Goal: Navigation & Orientation: Find specific page/section

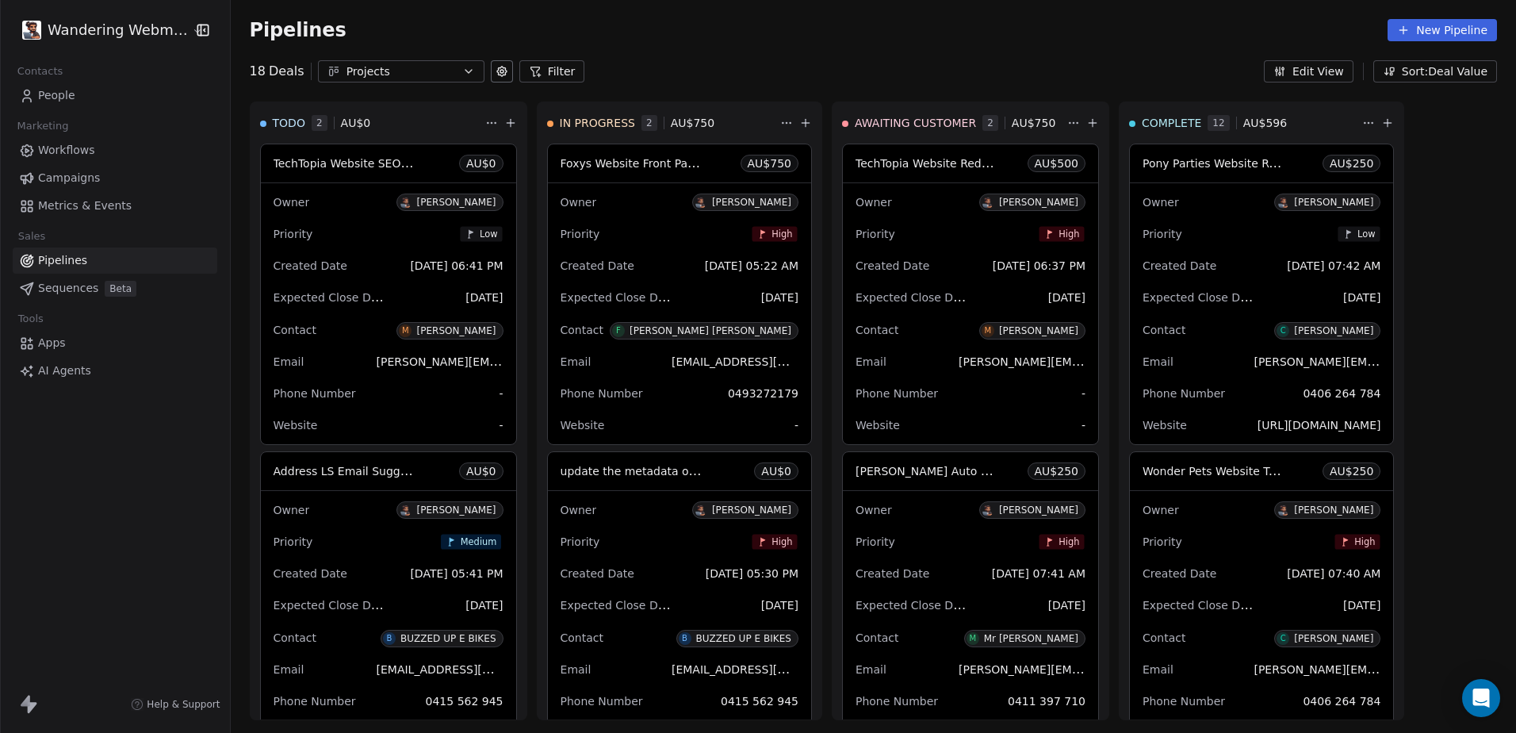
click at [75, 97] on link "People" at bounding box center [115, 95] width 205 height 26
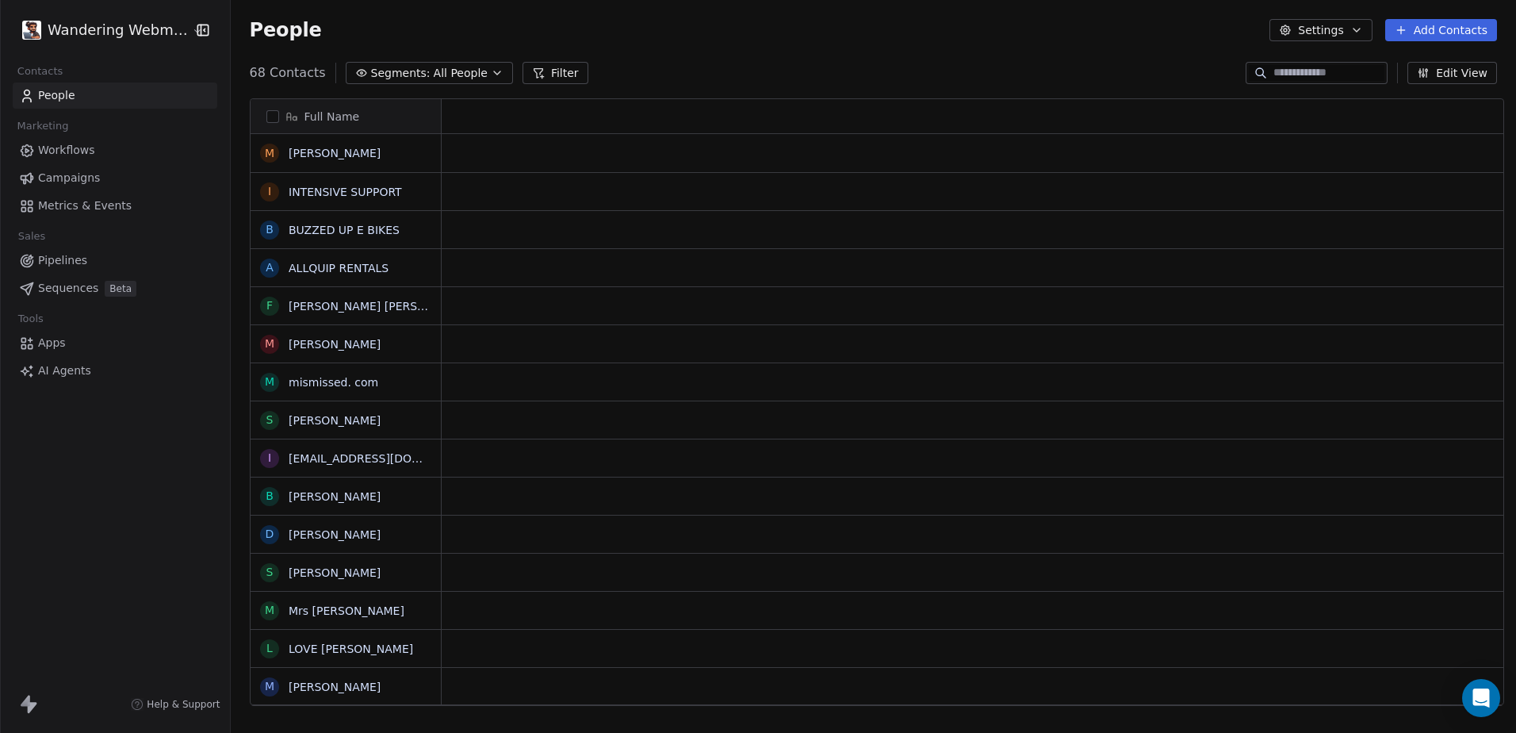
scroll to position [633, 1280]
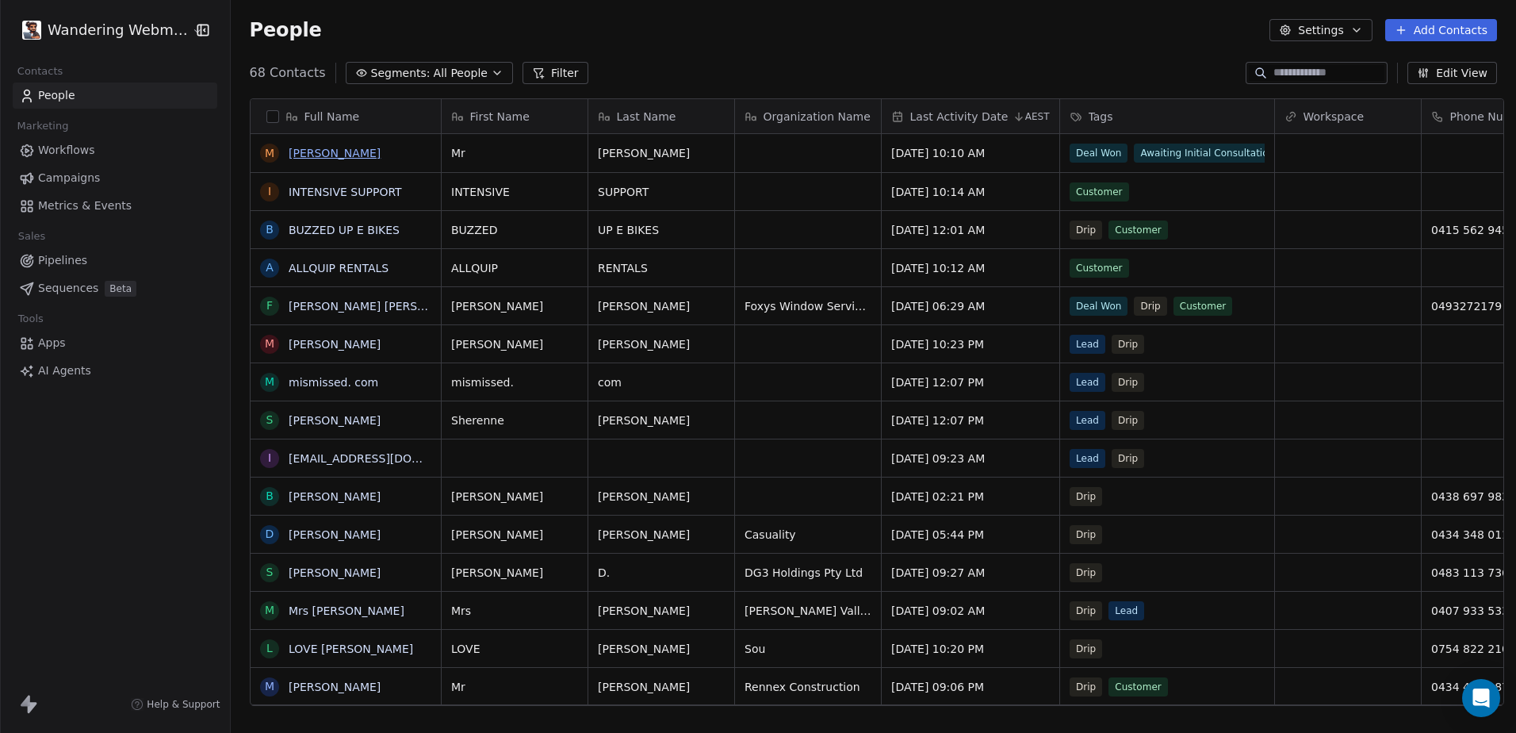
click at [354, 150] on link "[PERSON_NAME]" at bounding box center [335, 153] width 92 height 13
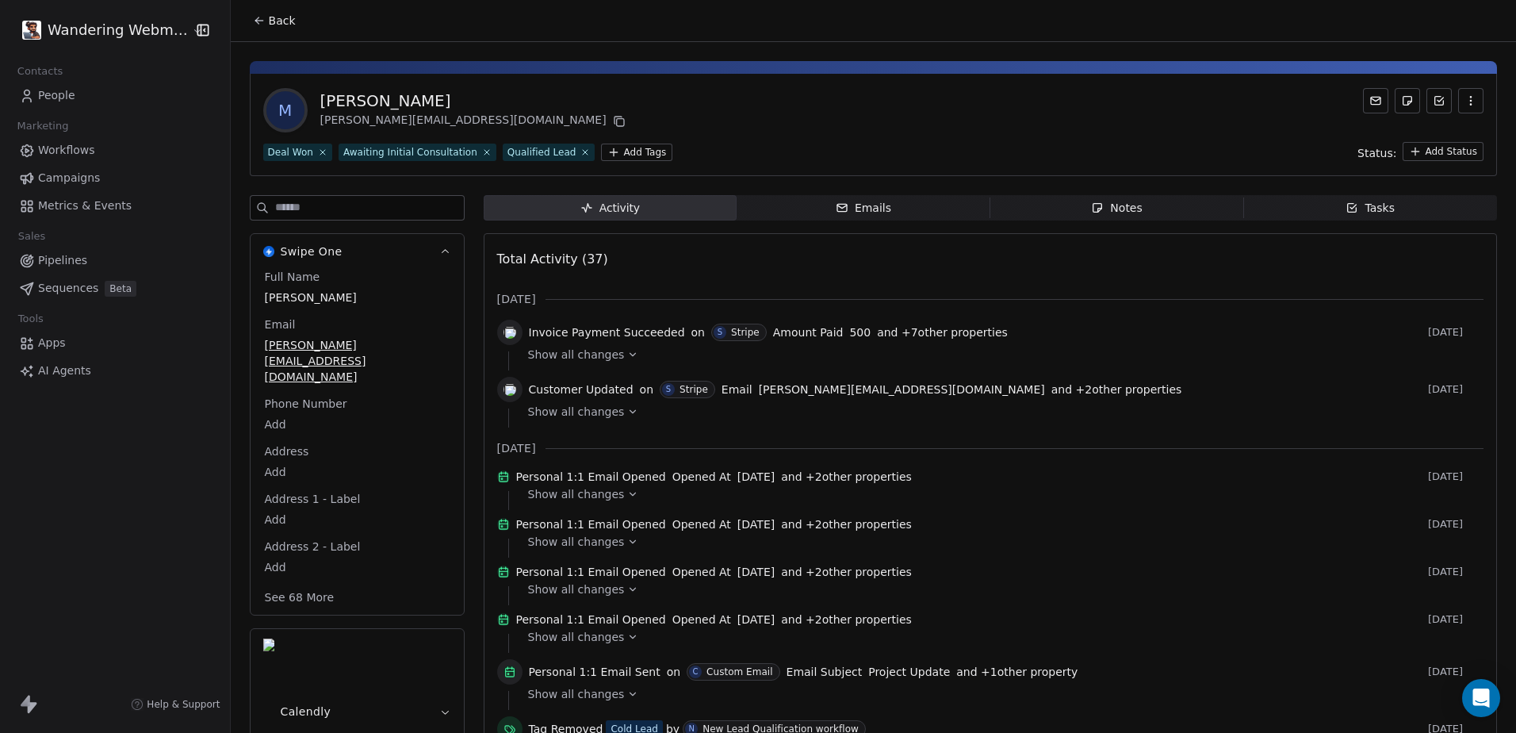
click at [85, 251] on link "Pipelines" at bounding box center [115, 260] width 205 height 26
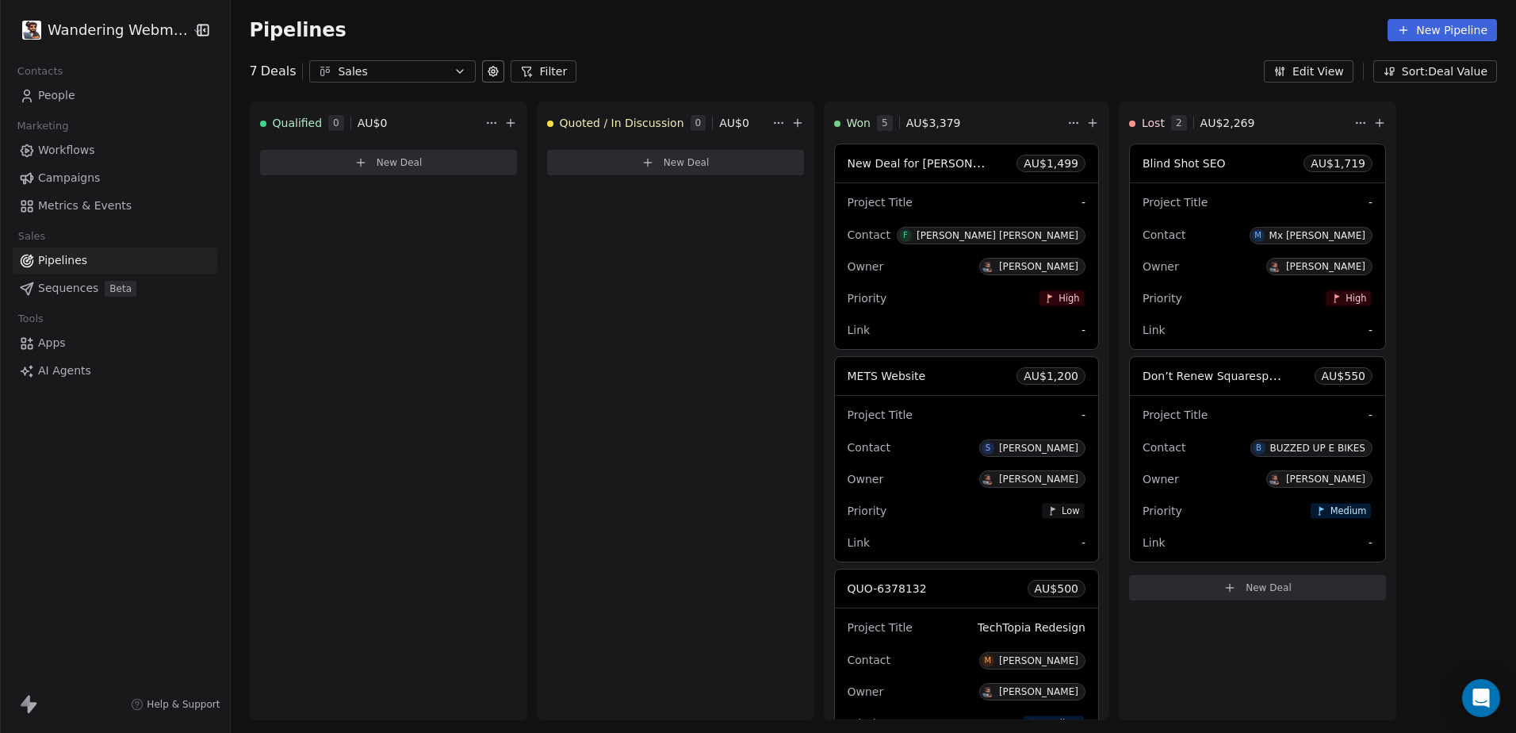
click at [323, 67] on button "Sales" at bounding box center [392, 71] width 166 height 22
click at [354, 133] on span "Projects" at bounding box center [336, 137] width 44 height 17
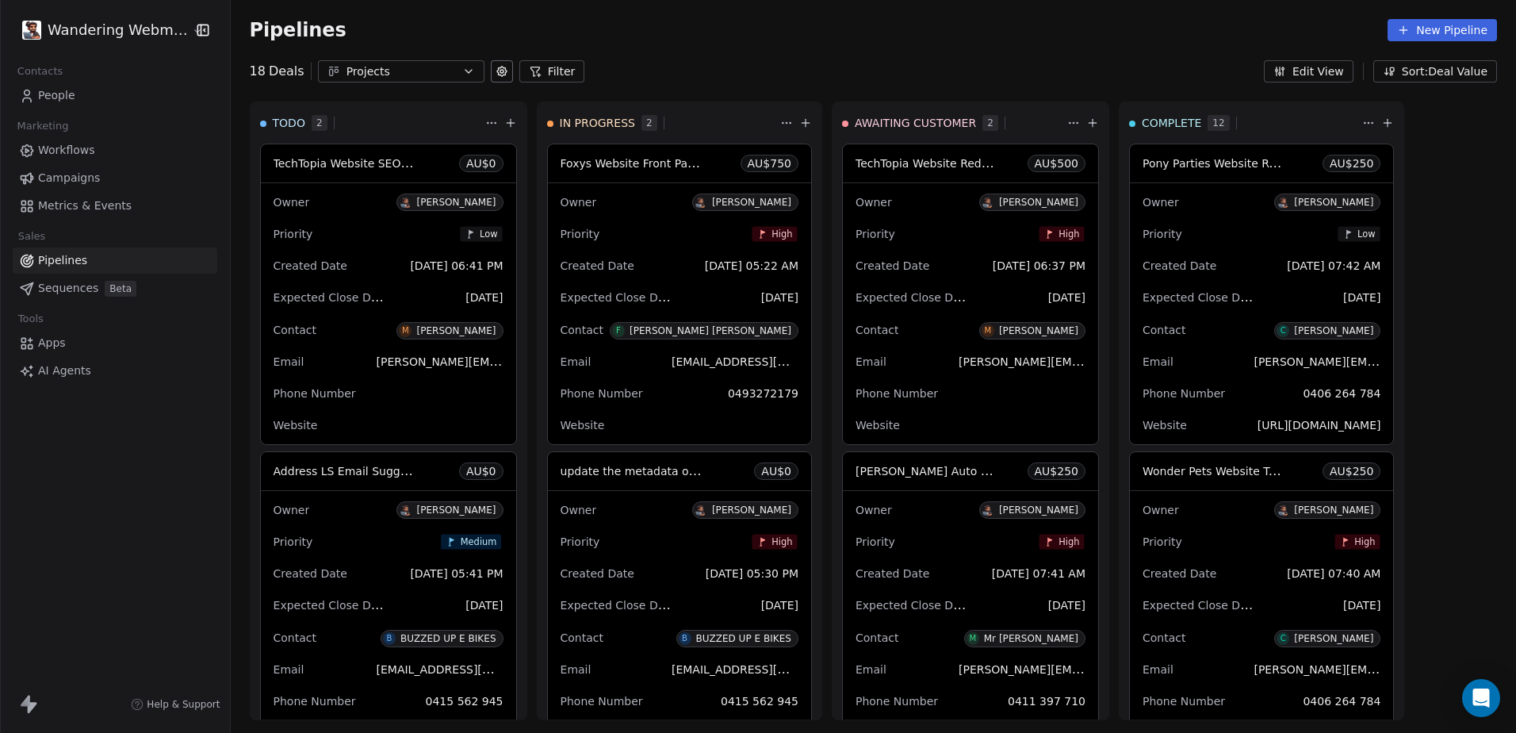
click at [346, 270] on div "Created Date [DATE] 06:41 PM" at bounding box center [389, 265] width 230 height 25
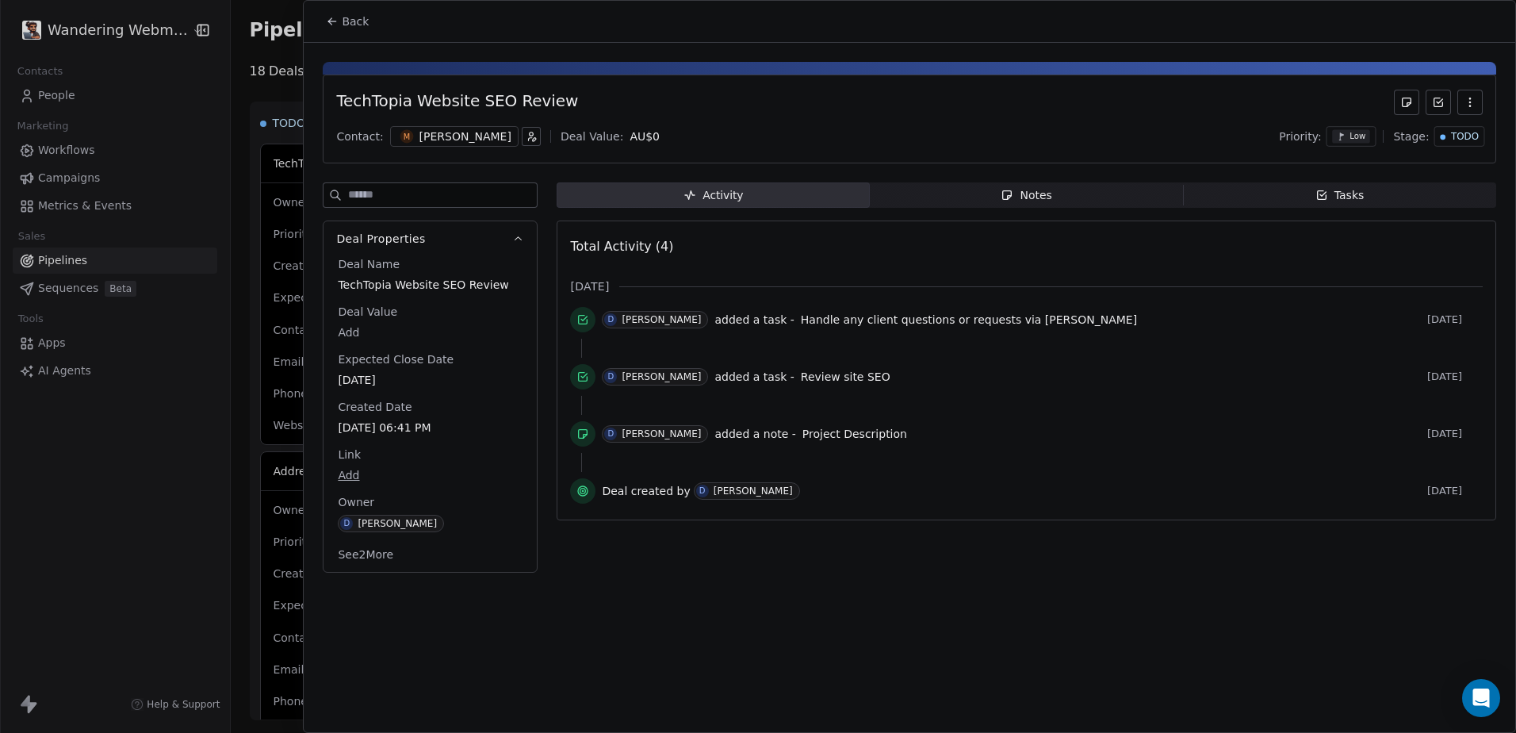
click at [345, 22] on span "Back" at bounding box center [355, 21] width 27 height 16
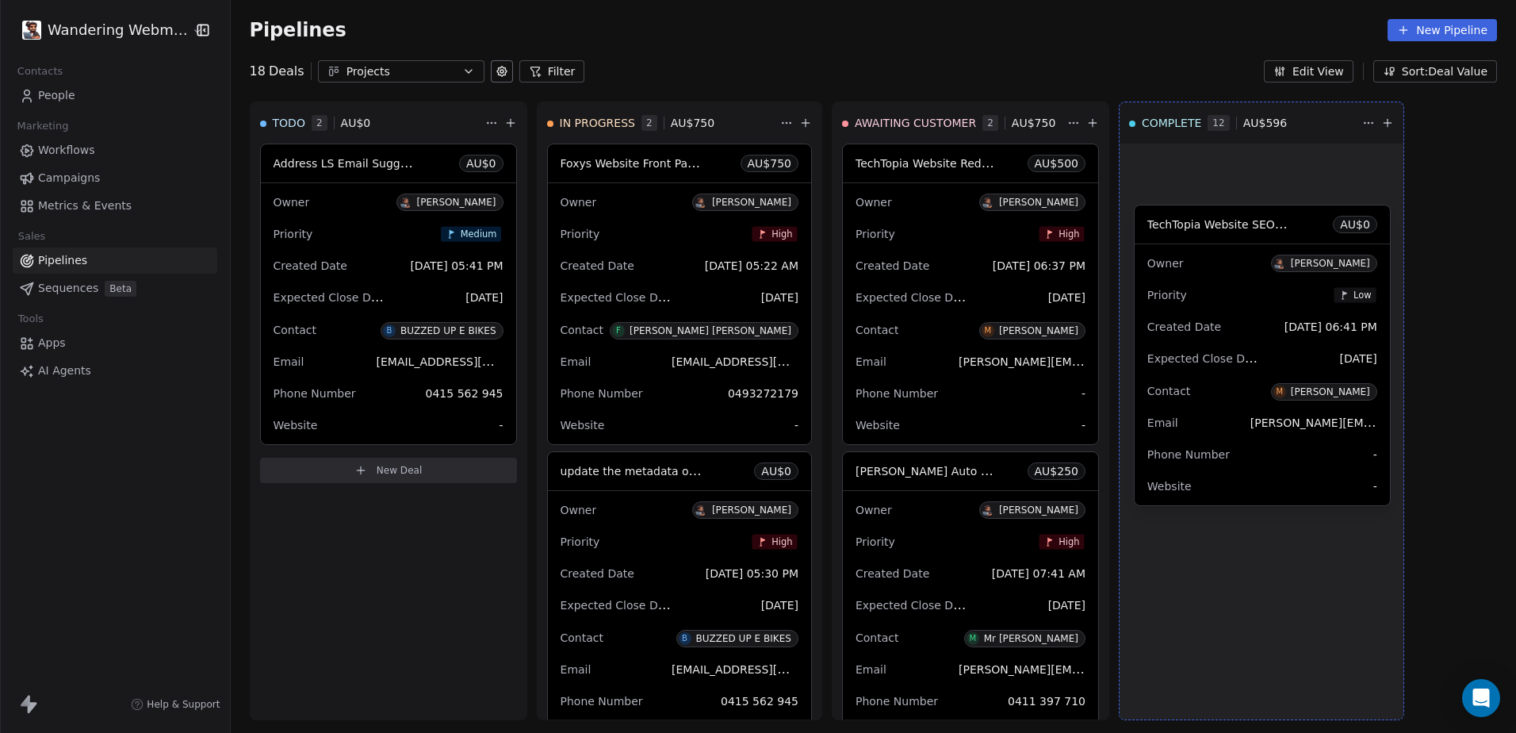
drag, startPoint x: 352, startPoint y: 266, endPoint x: 1233, endPoint y: 327, distance: 882.9
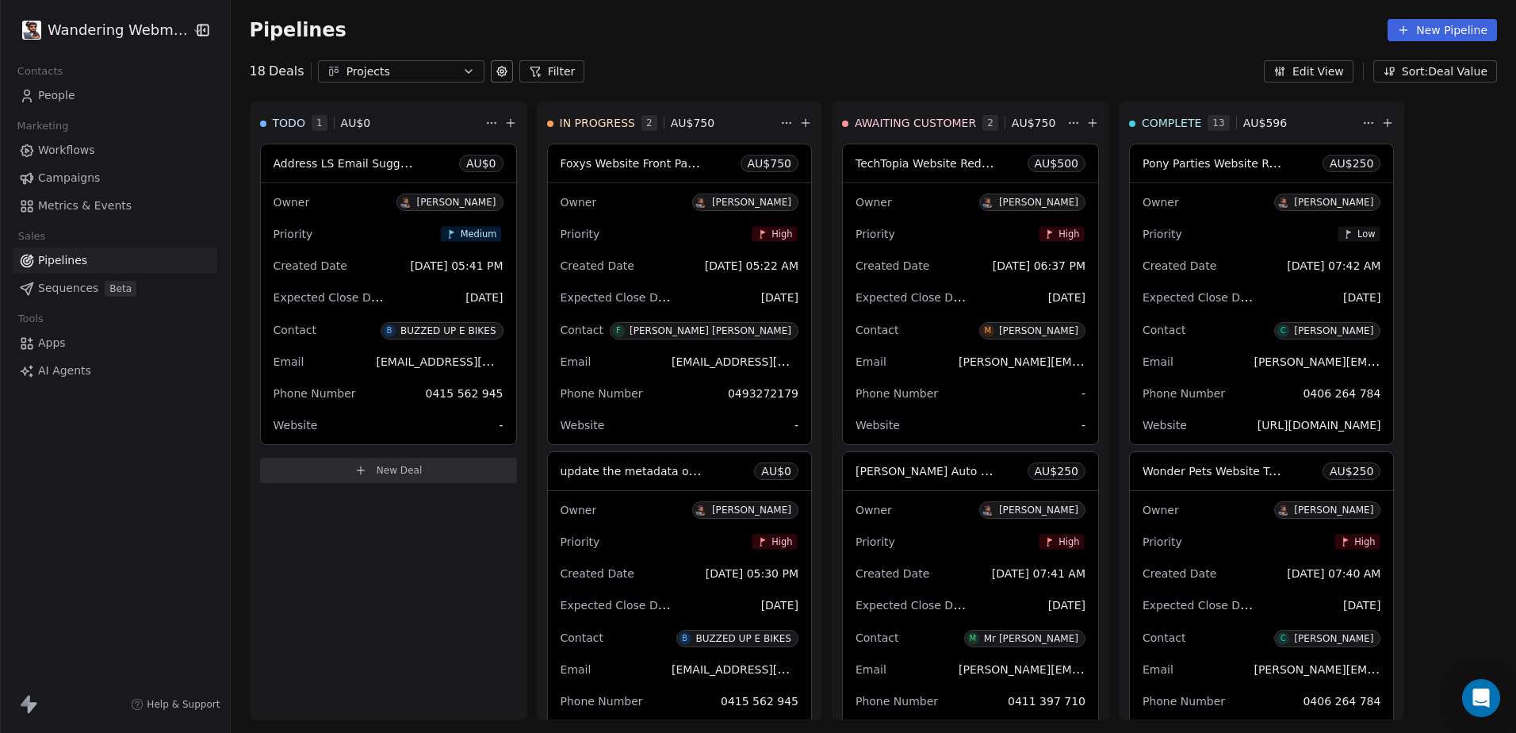
click at [361, 255] on div "Created Date [DATE] 05:41 PM" at bounding box center [389, 265] width 230 height 25
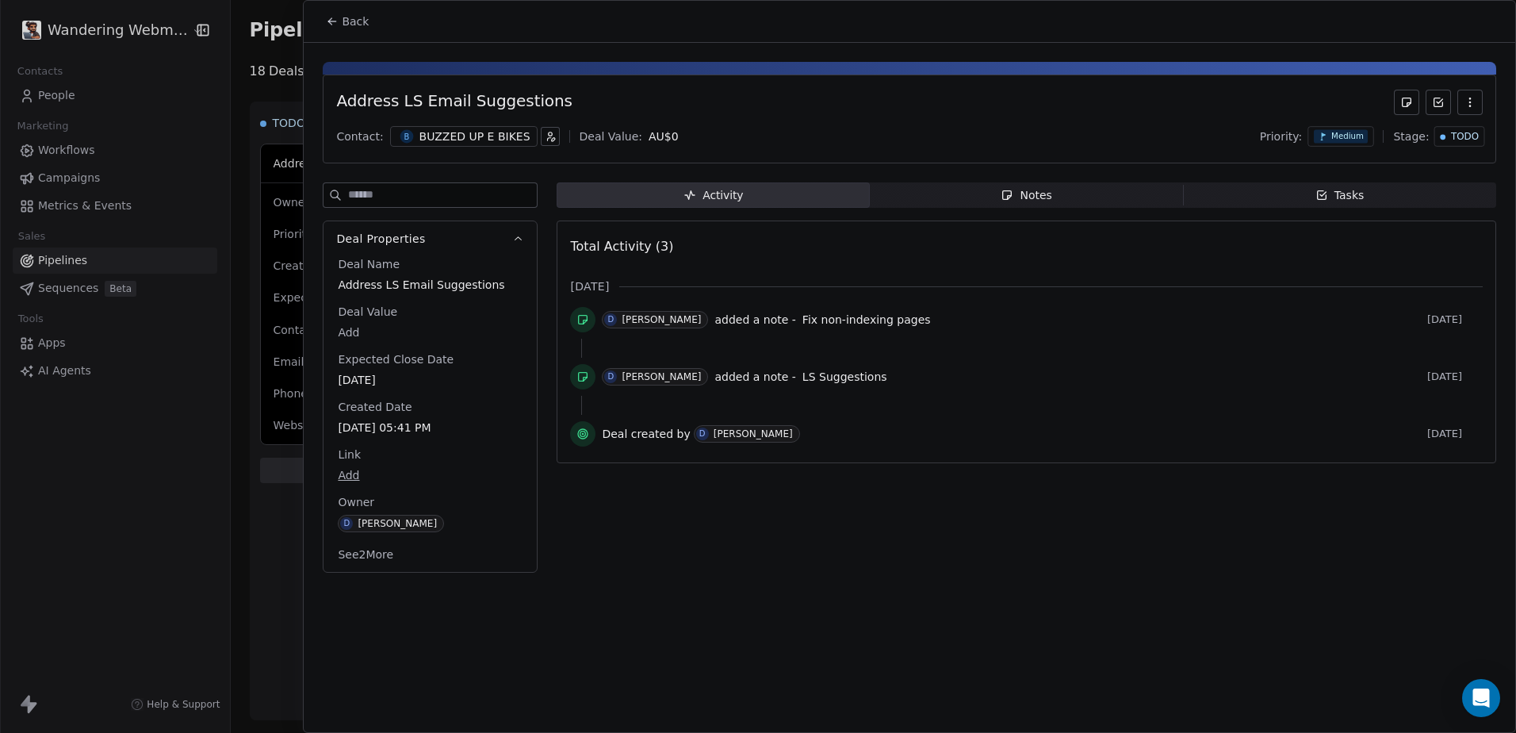
click at [1458, 101] on button "button" at bounding box center [1469, 102] width 25 height 25
click at [1430, 132] on div "Delete" at bounding box center [1423, 136] width 106 height 25
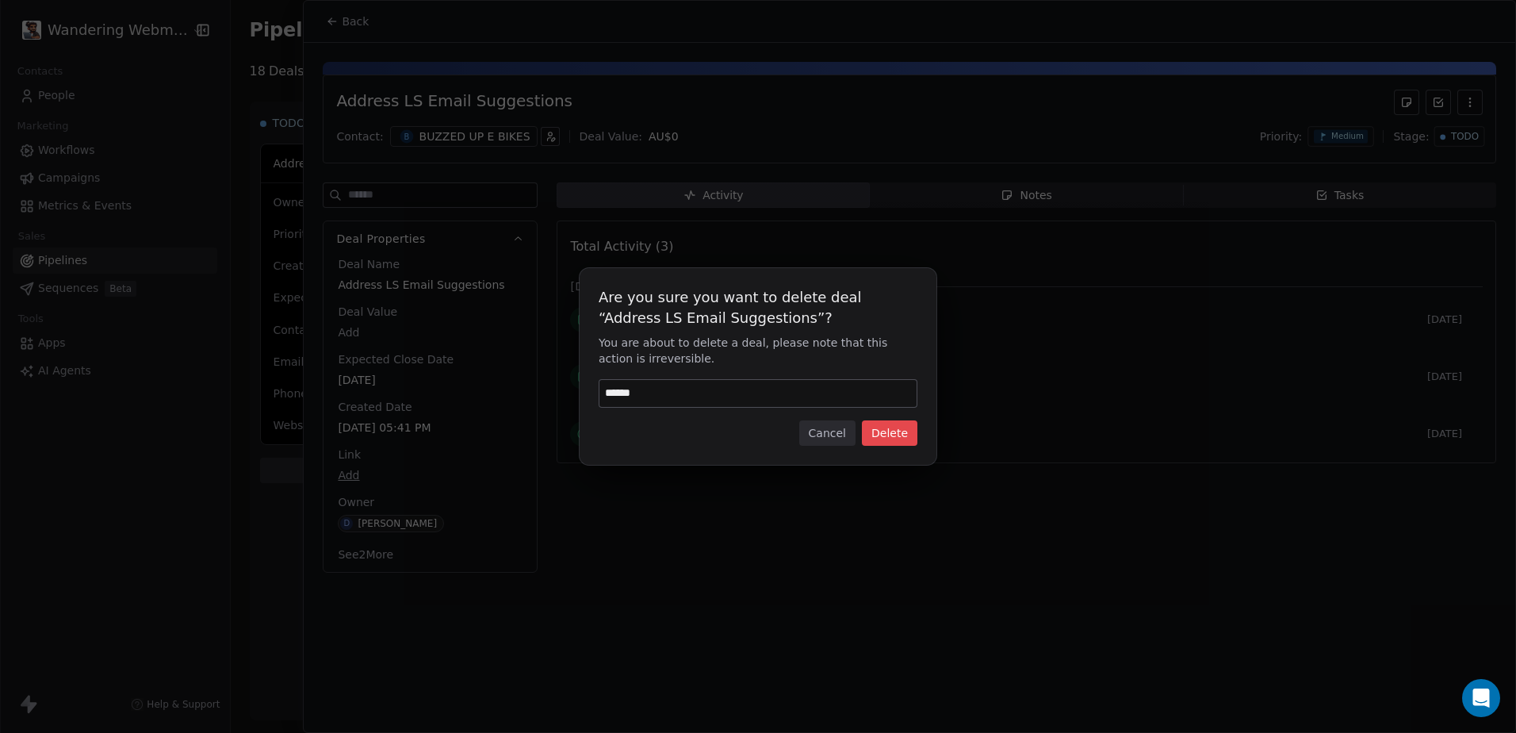
type input "******"
click at [900, 423] on button "Delete" at bounding box center [889, 432] width 55 height 25
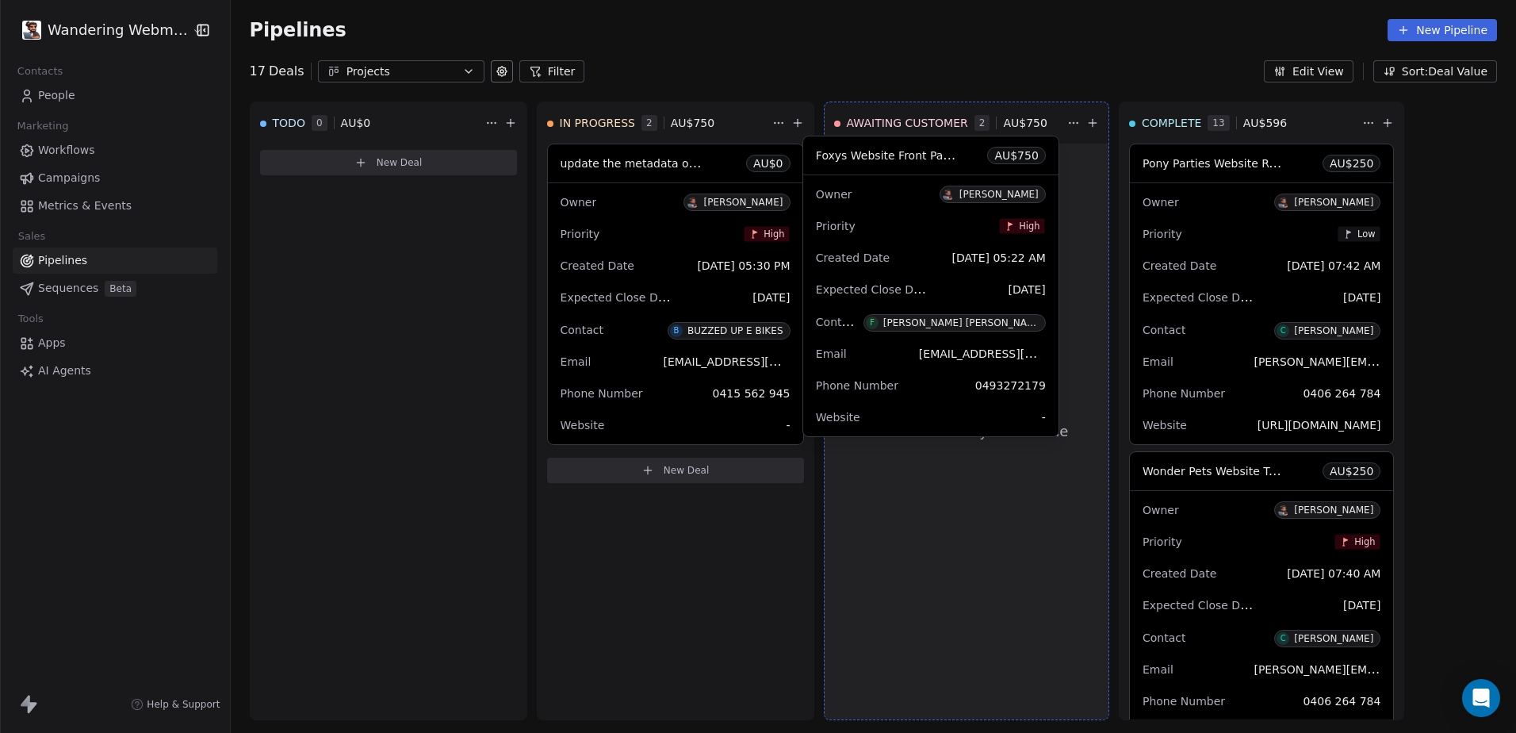
drag, startPoint x: 649, startPoint y: 289, endPoint x: 816, endPoint y: 291, distance: 166.5
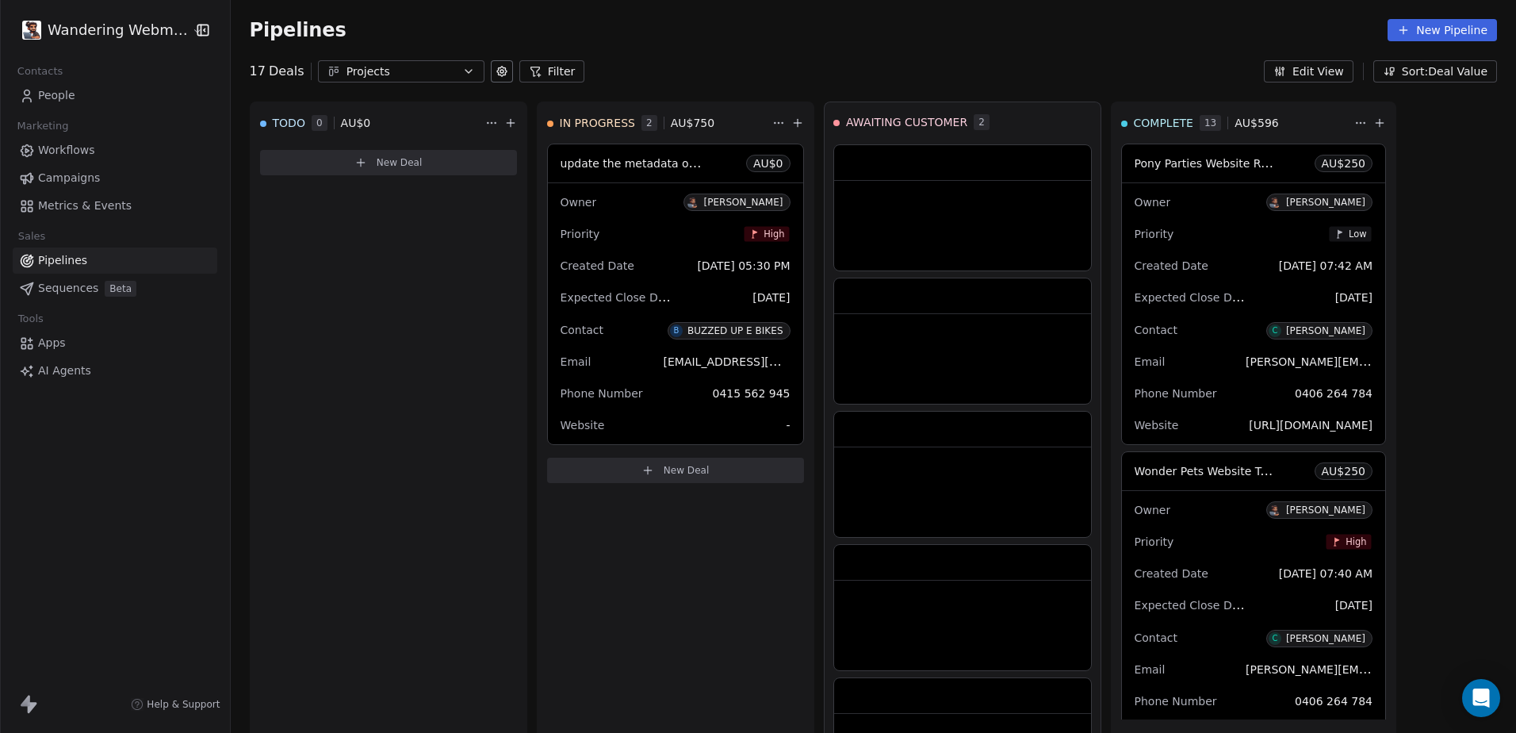
click at [625, 256] on div "Created Date [DATE] 05:30 PM" at bounding box center [675, 265] width 230 height 25
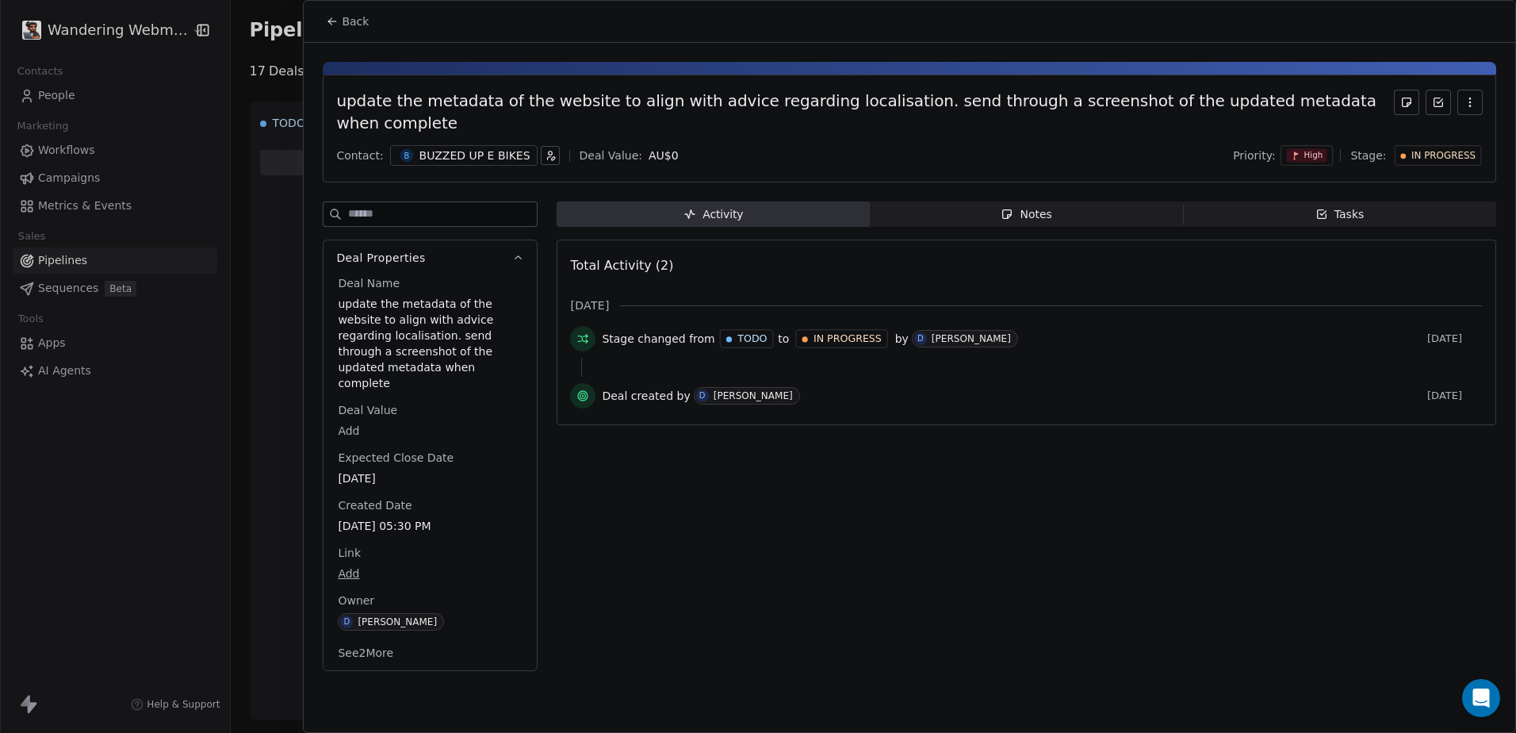
click at [1472, 104] on icon "button" at bounding box center [1469, 102] width 13 height 13
click at [1402, 136] on div "Delete" at bounding box center [1423, 136] width 106 height 25
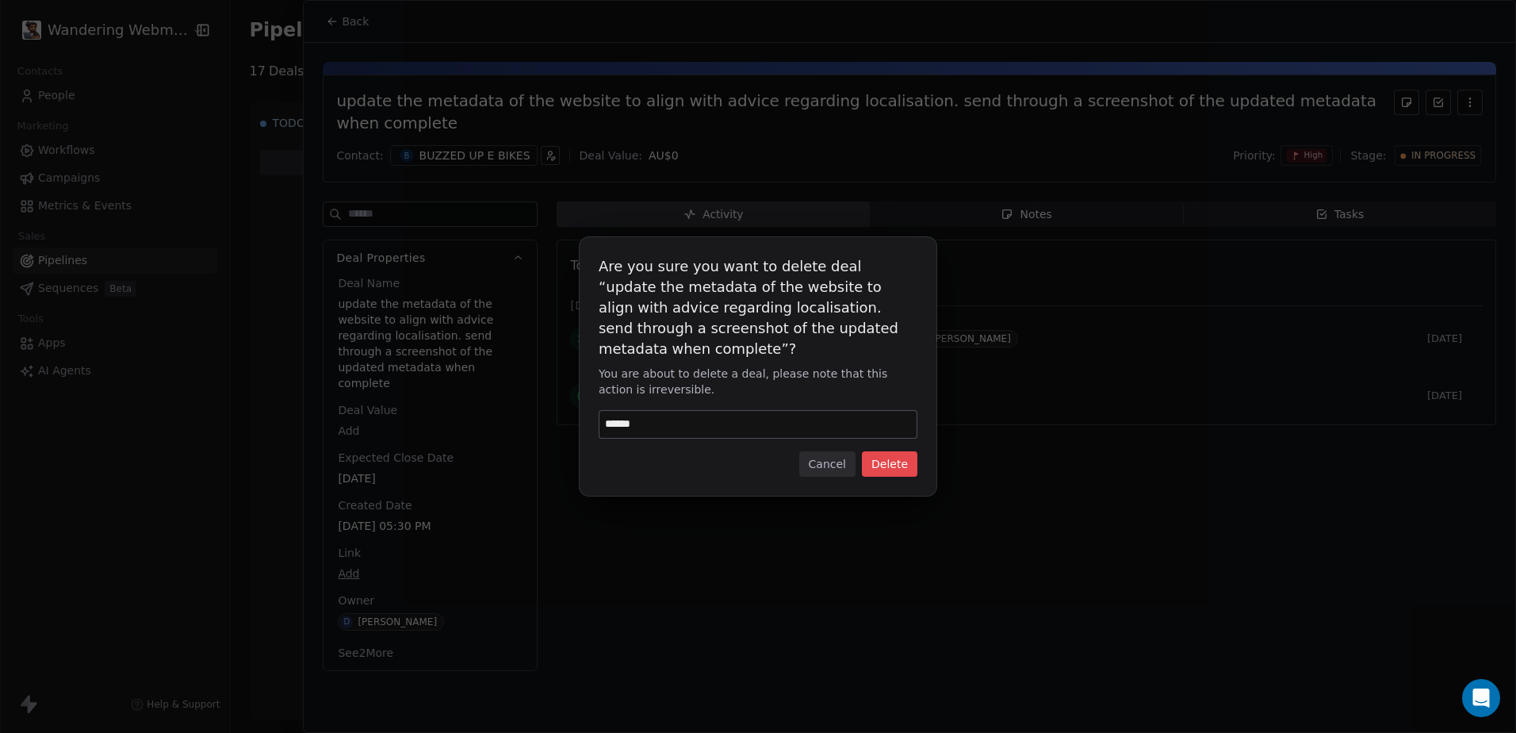
type input "******"
click at [876, 475] on div "Are you sure you want to delete deal “update the metadata of the website to ali…" at bounding box center [758, 366] width 357 height 258
click at [876, 471] on button "Delete" at bounding box center [889, 463] width 55 height 25
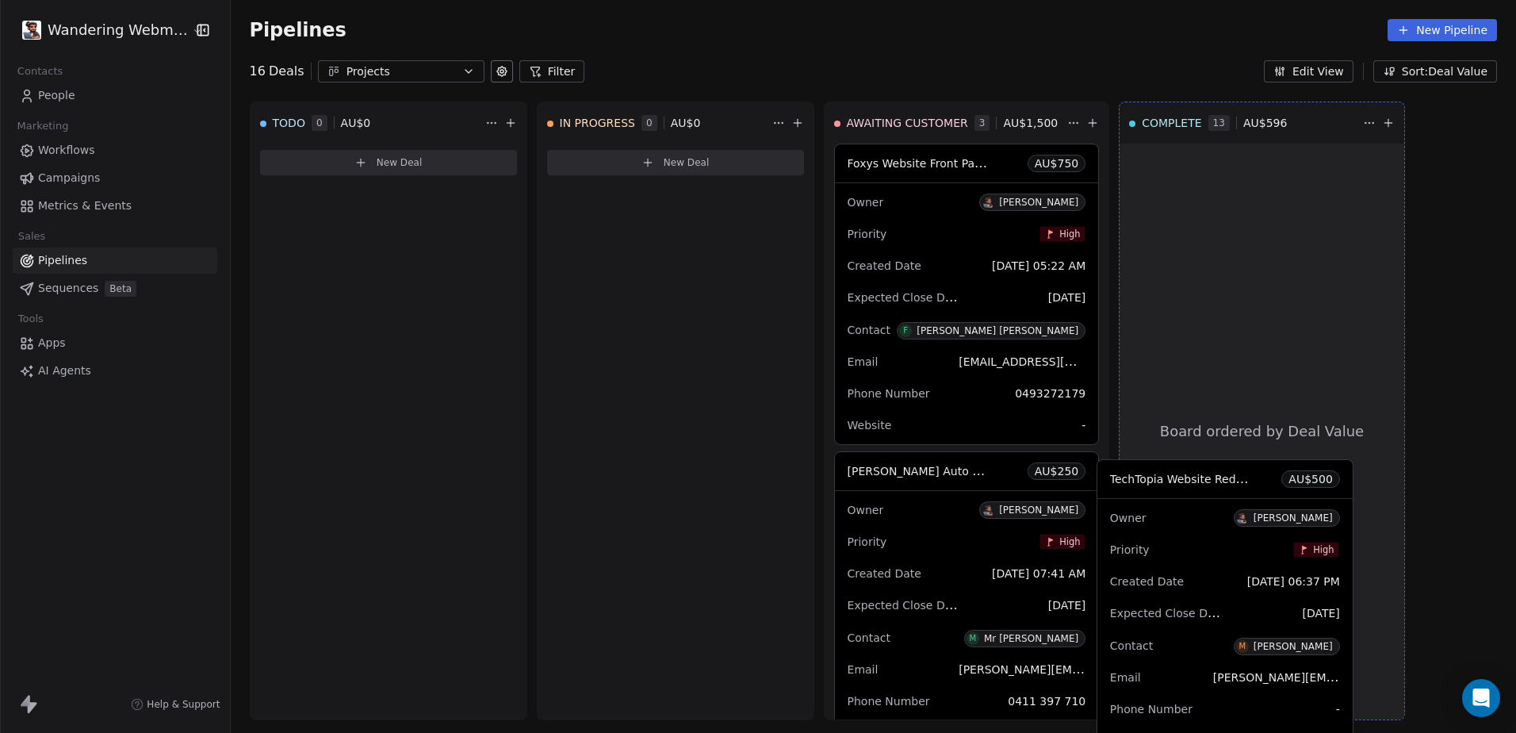
drag, startPoint x: 932, startPoint y: 492, endPoint x: 1134, endPoint y: 497, distance: 201.4
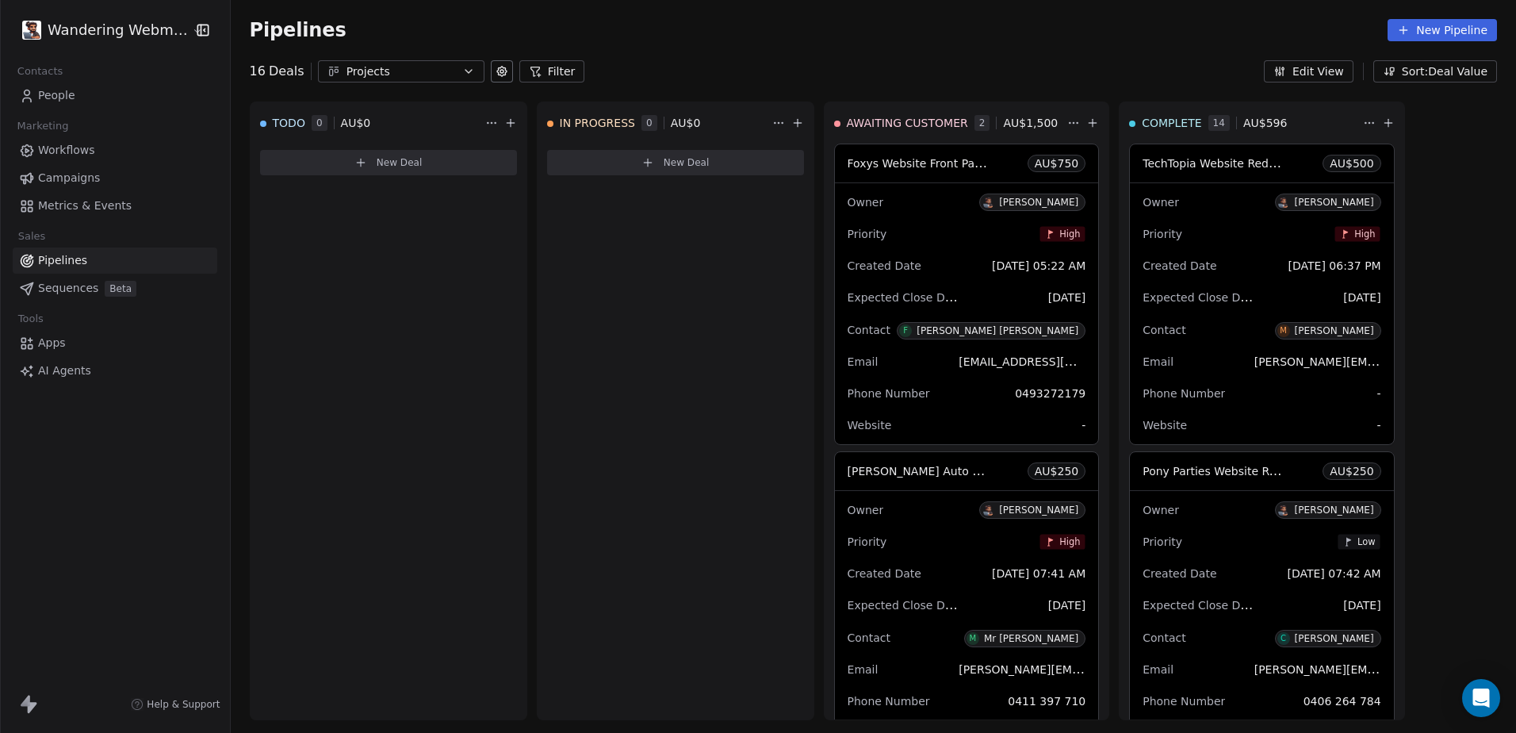
click at [931, 498] on div "Owner [PERSON_NAME]" at bounding box center [966, 509] width 239 height 25
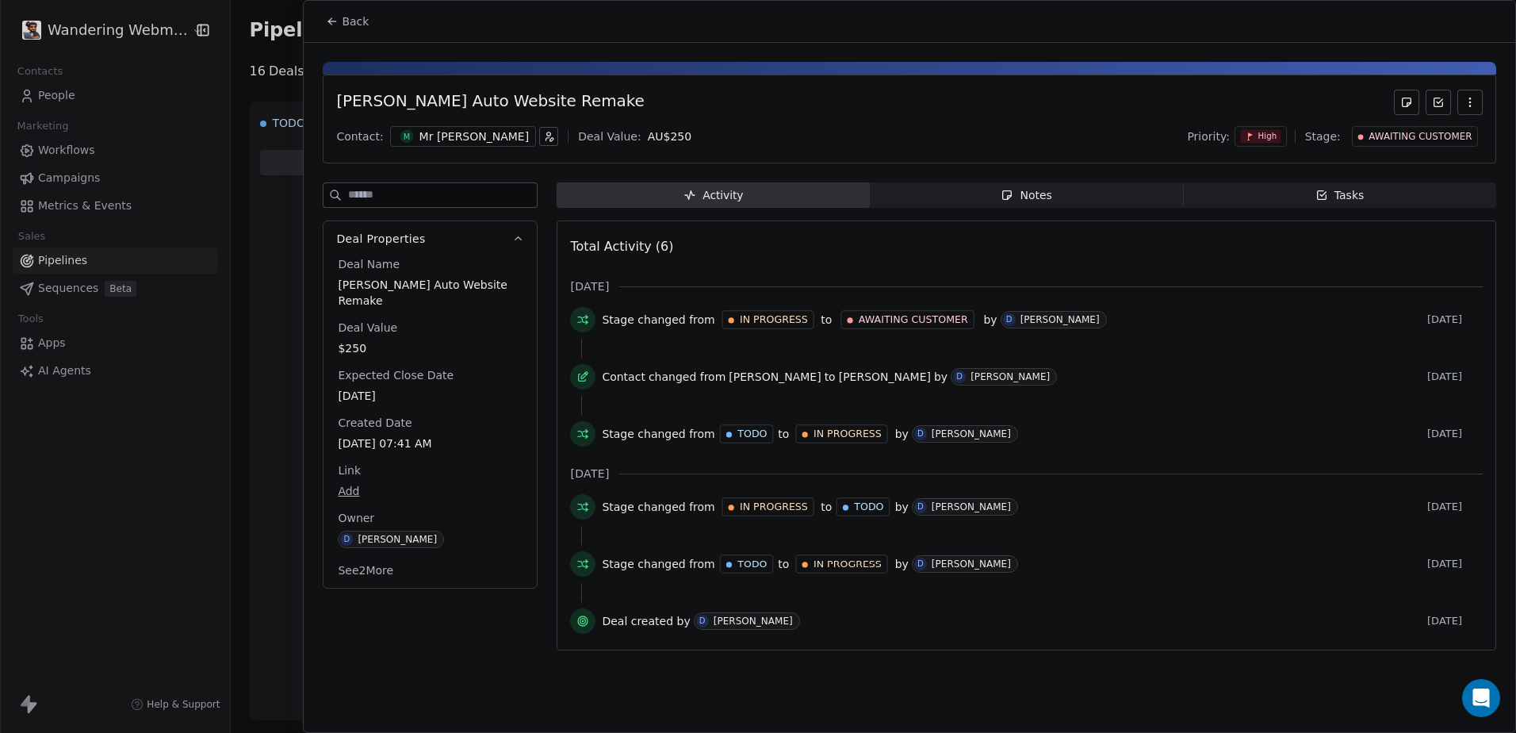
click at [543, 140] on icon "button" at bounding box center [548, 136] width 11 height 11
click at [484, 160] on html "Wandering Webmaster Contacts People Marketing Workflows Campaigns Metrics & Eve…" at bounding box center [758, 366] width 1516 height 733
click at [442, 140] on div "Mr [PERSON_NAME]" at bounding box center [474, 136] width 110 height 16
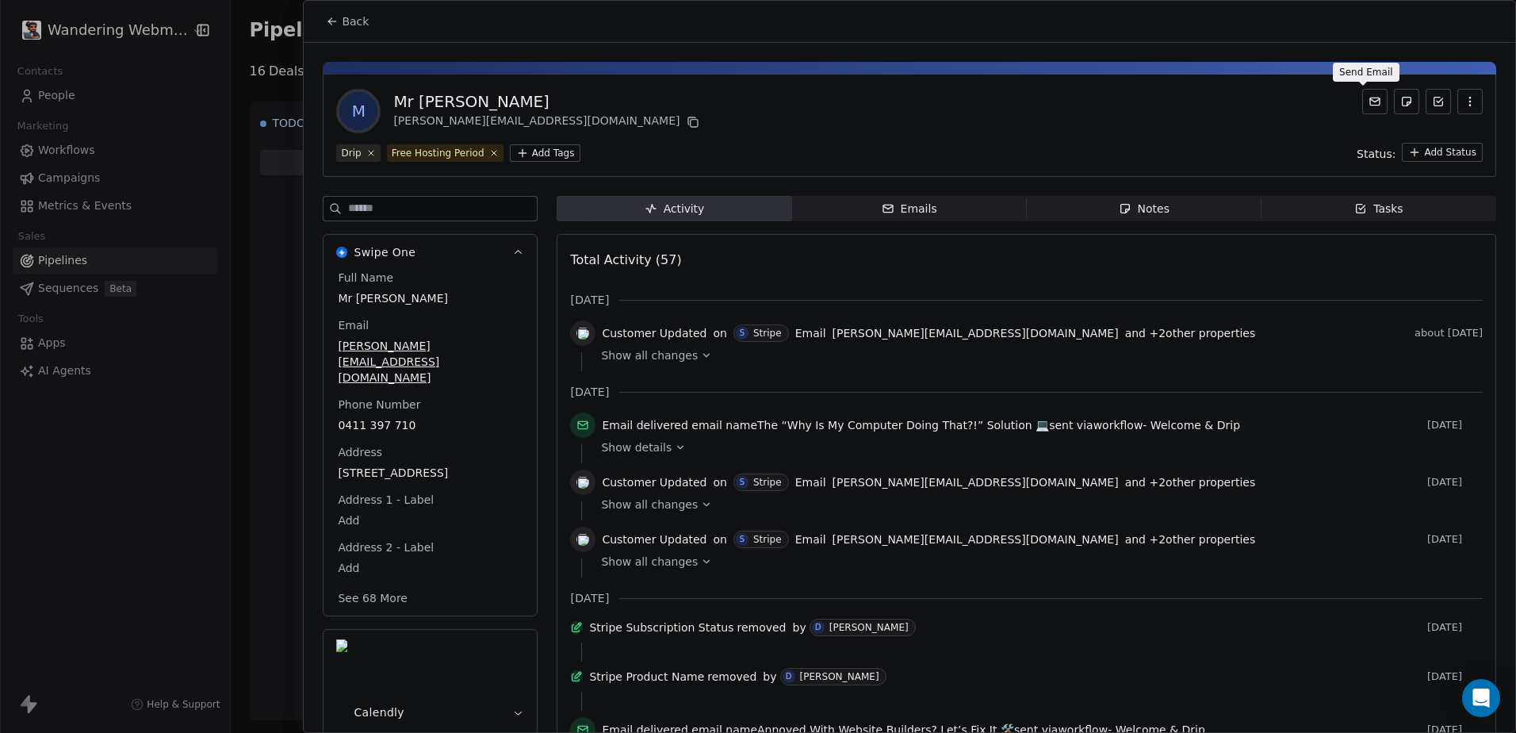
click at [1368, 107] on icon at bounding box center [1374, 101] width 13 height 13
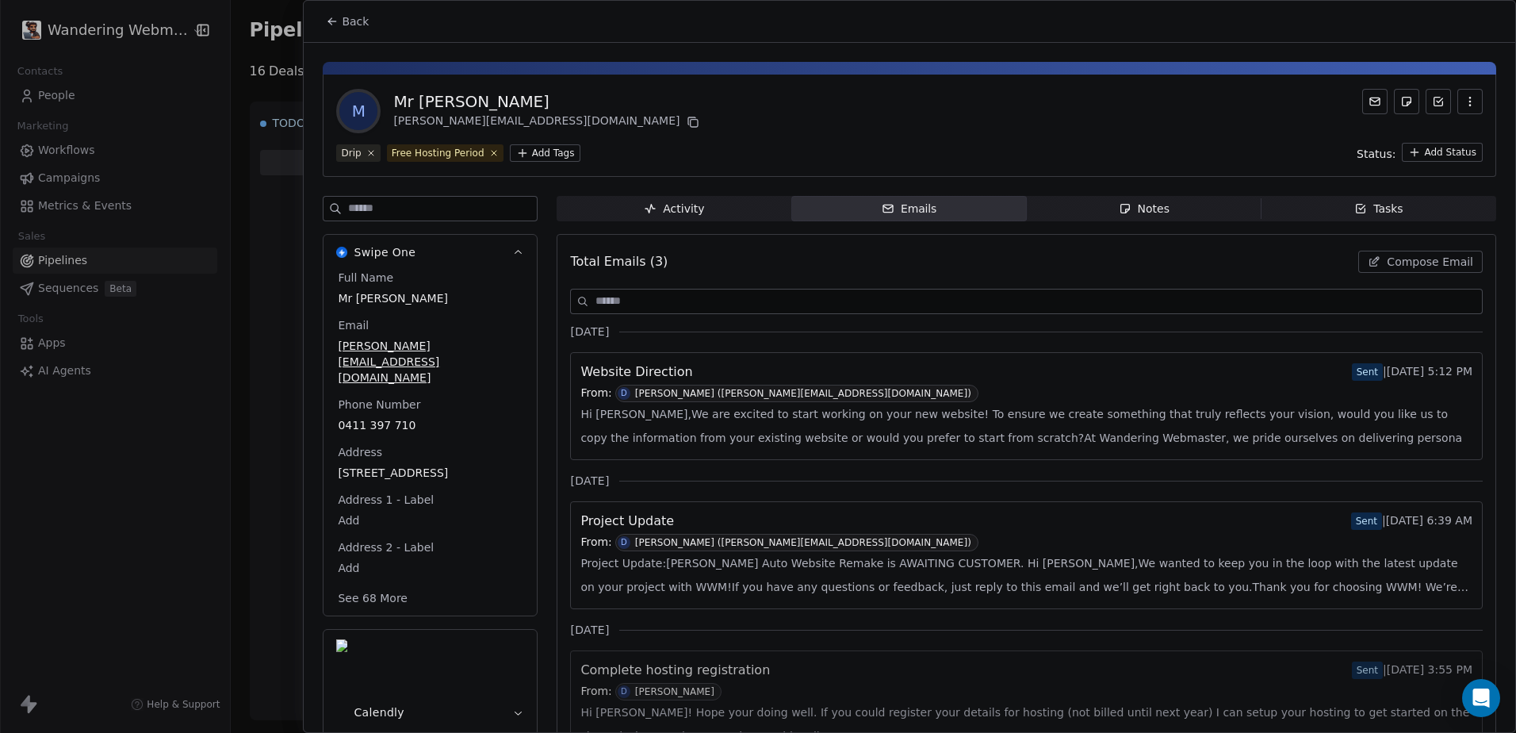
click at [1040, 401] on div "From: D [PERSON_NAME] ([PERSON_NAME][EMAIL_ADDRESS][DOMAIN_NAME])" at bounding box center [1026, 392] width 892 height 17
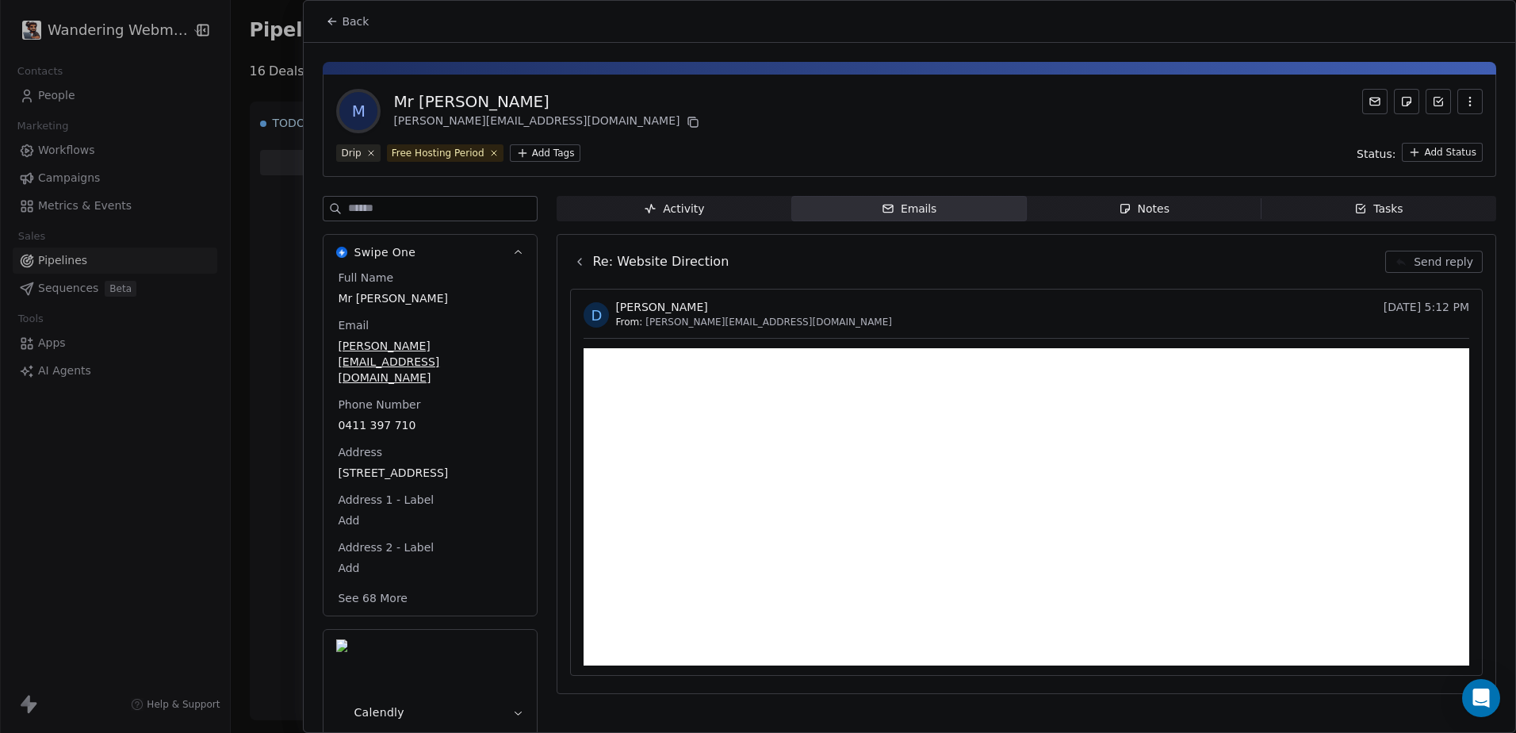
click at [582, 262] on icon at bounding box center [579, 261] width 13 height 13
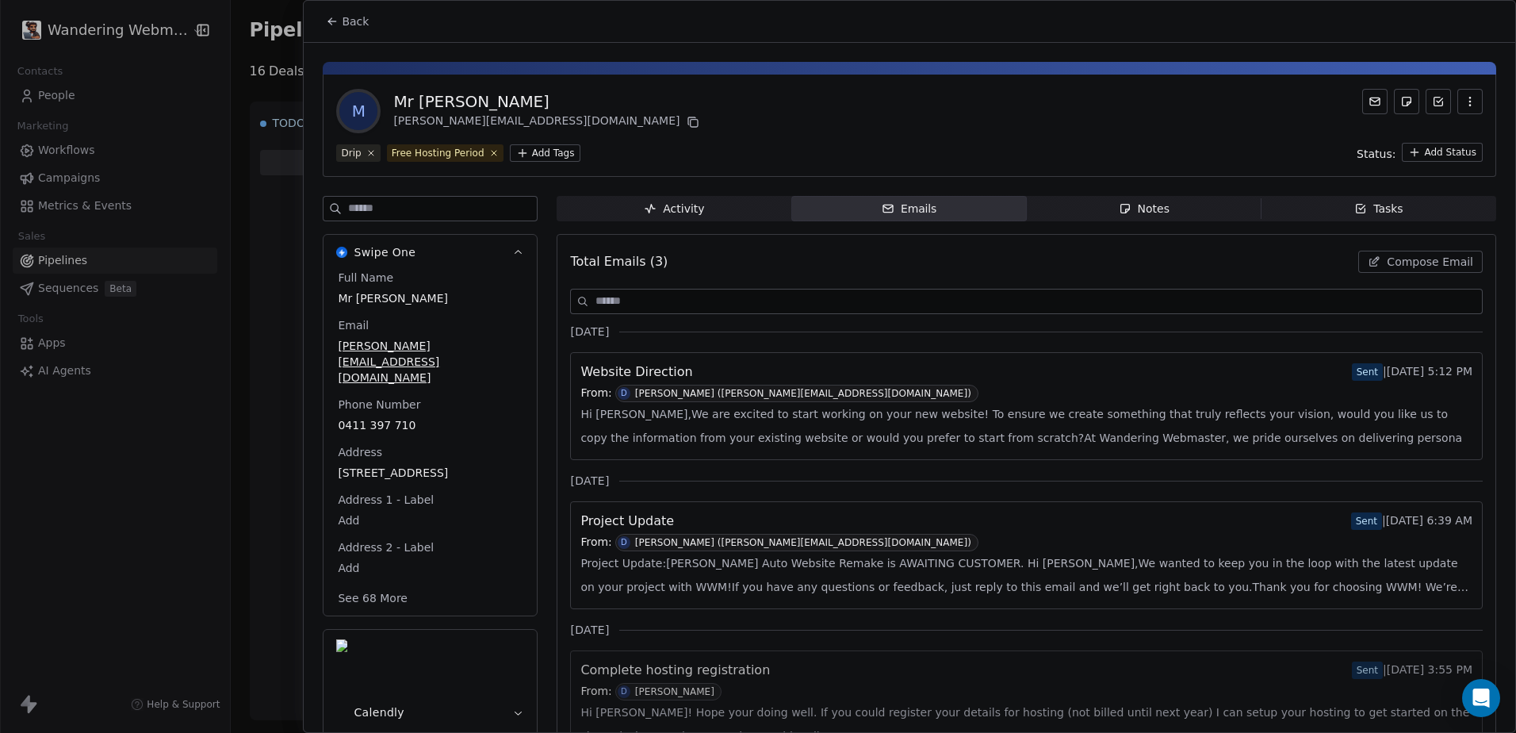
click at [1417, 262] on span "Compose Email" at bounding box center [1430, 262] width 86 height 16
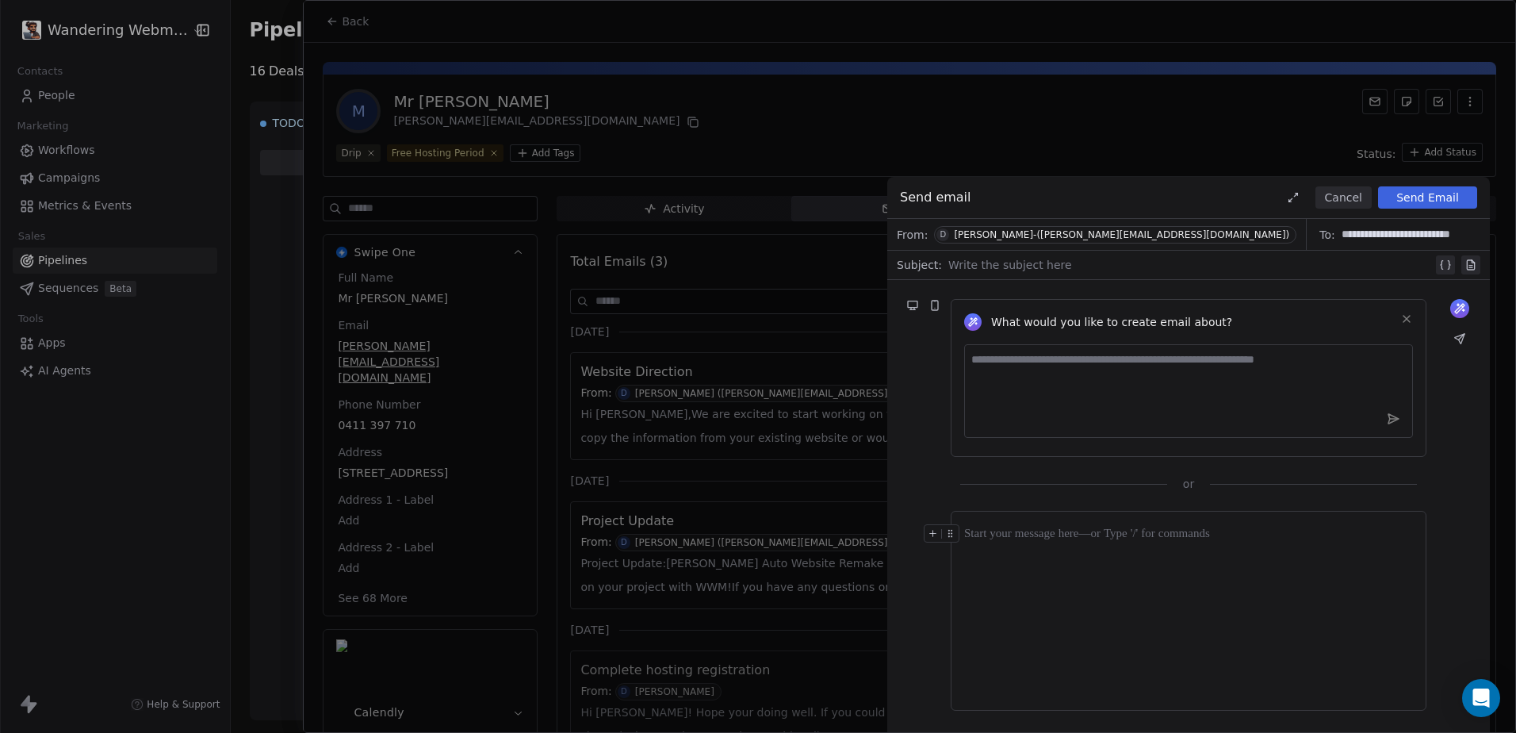
click at [1156, 395] on textarea at bounding box center [1188, 391] width 449 height 94
type textarea "**********"
click at [1366, 203] on button "Cancel" at bounding box center [1343, 197] width 56 height 22
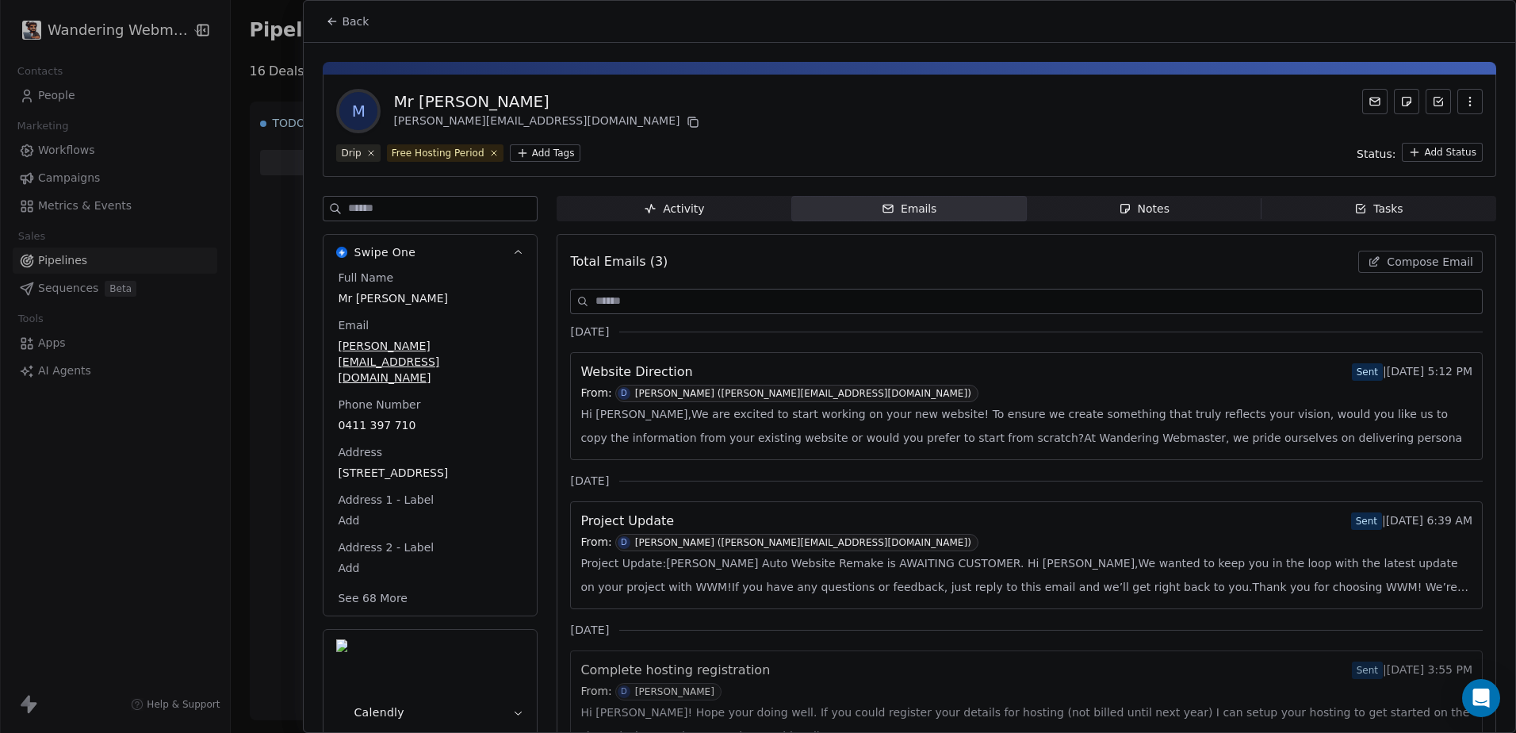
click at [332, 20] on icon at bounding box center [332, 21] width 13 height 13
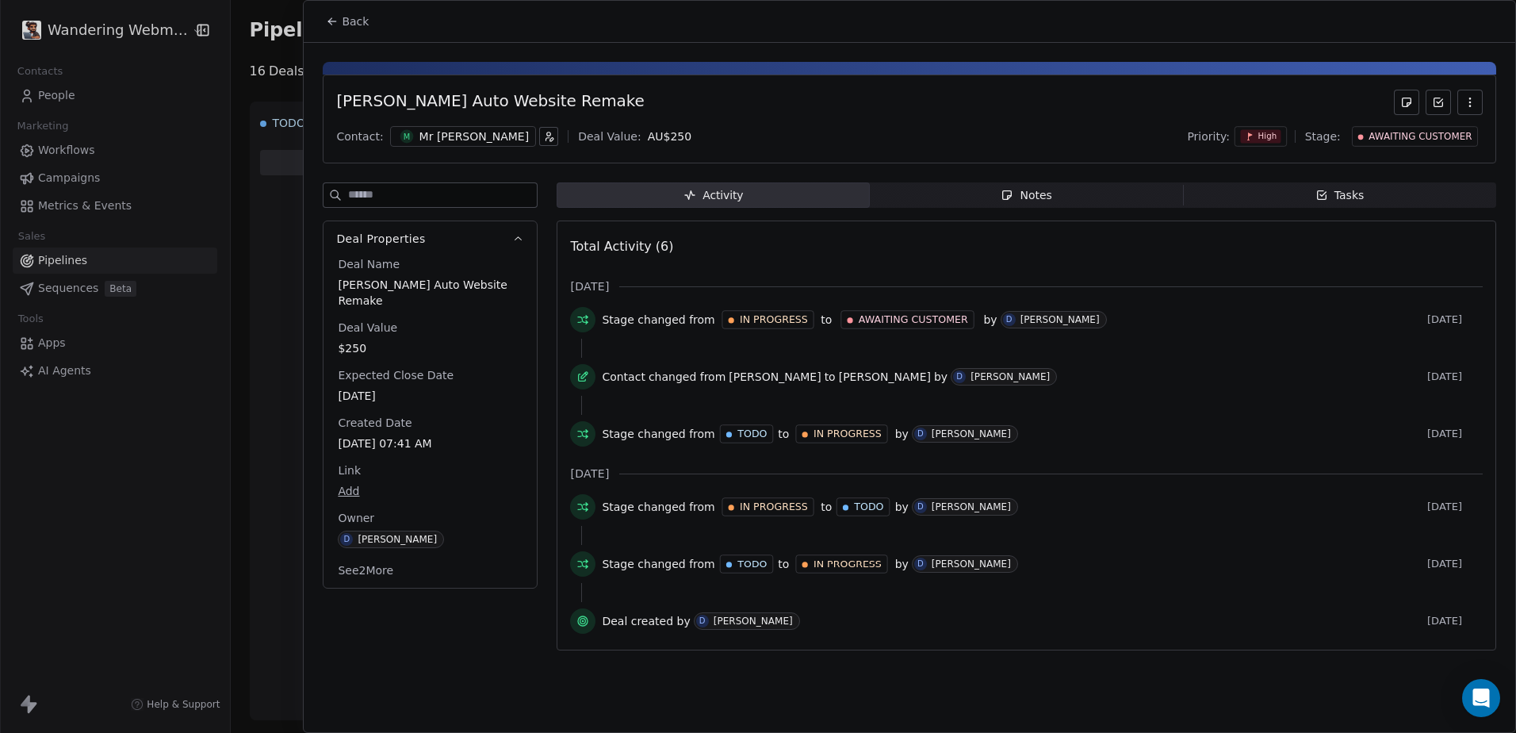
click at [344, 23] on span "Back" at bounding box center [355, 21] width 27 height 16
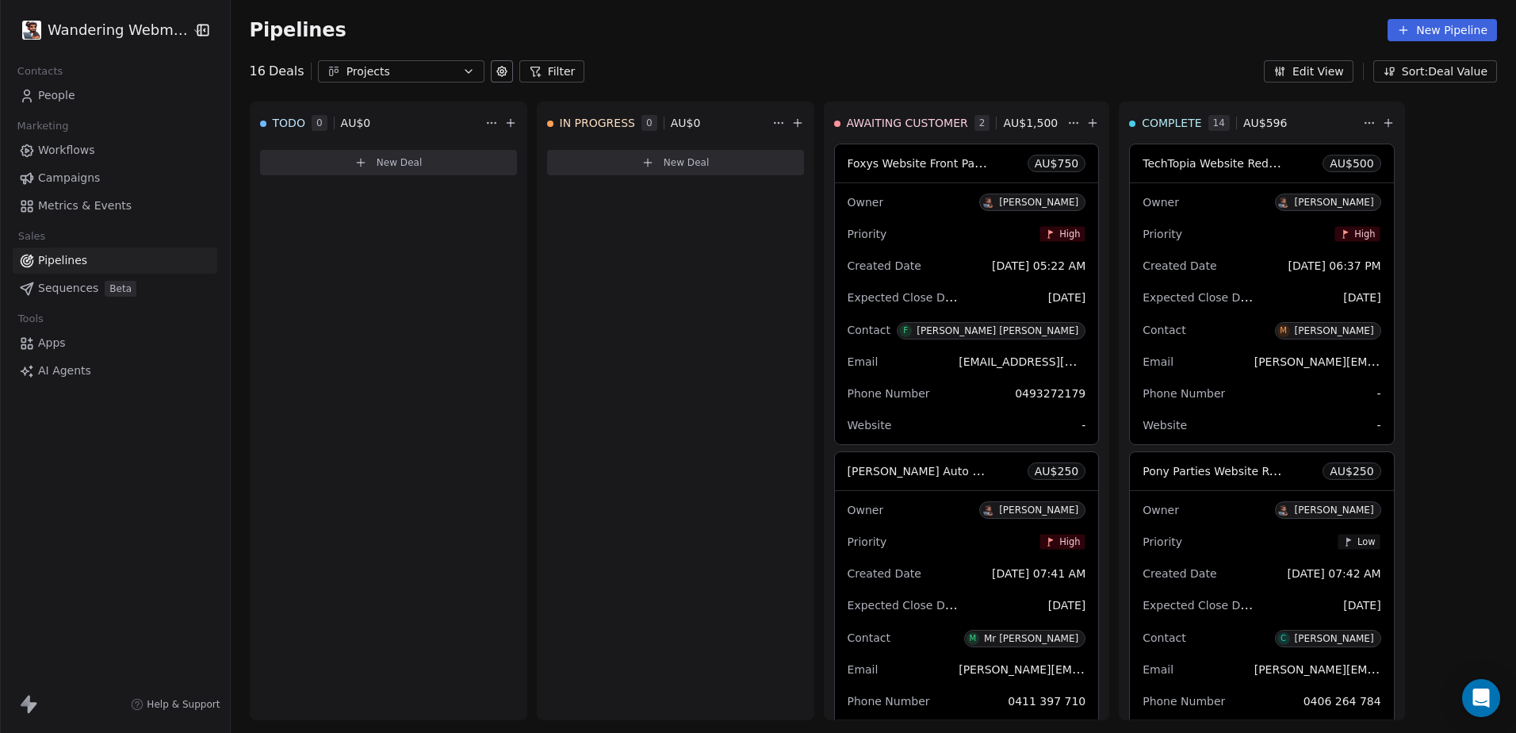
click at [63, 94] on span "People" at bounding box center [56, 95] width 37 height 17
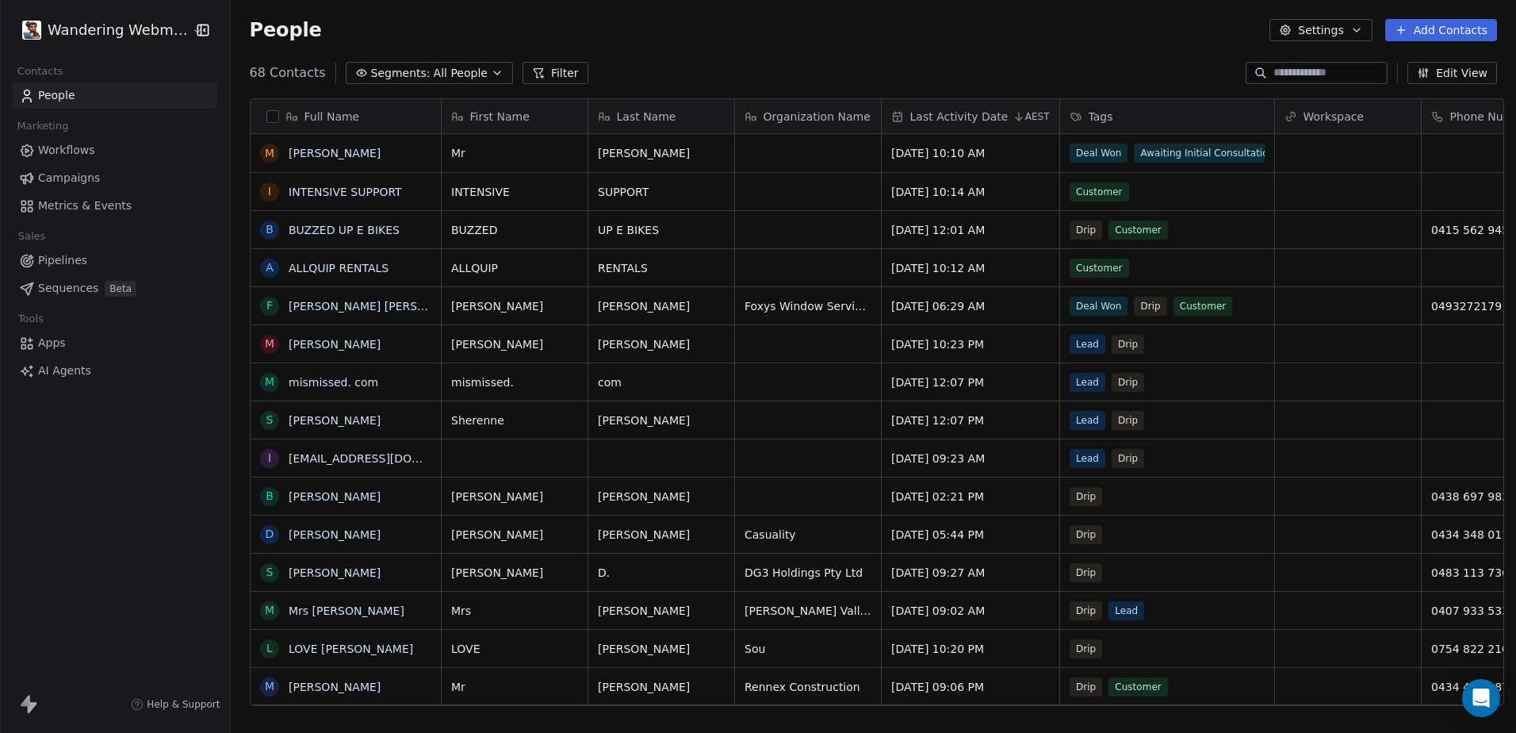
scroll to position [633, 1280]
click at [348, 147] on link "[PERSON_NAME]" at bounding box center [335, 153] width 92 height 13
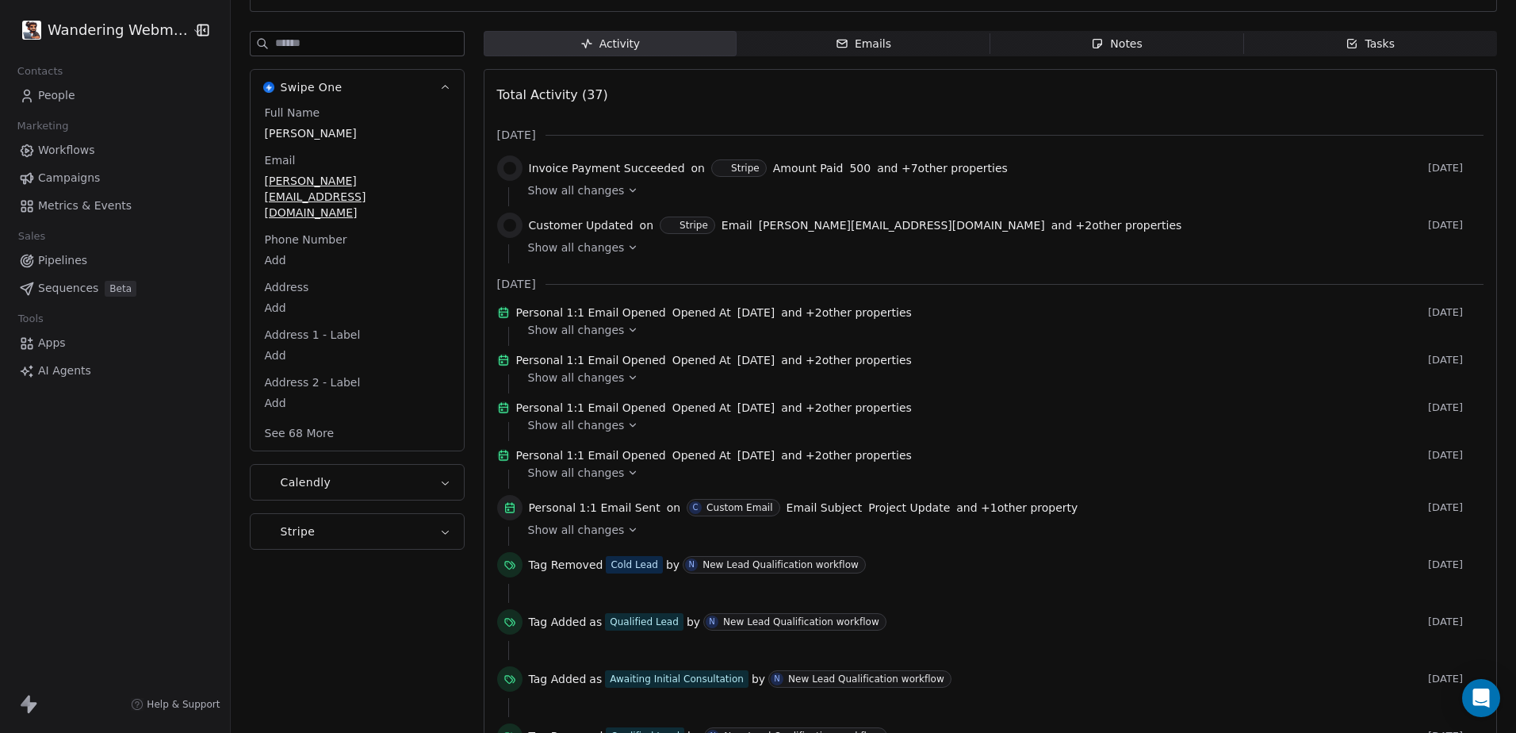
scroll to position [117, 0]
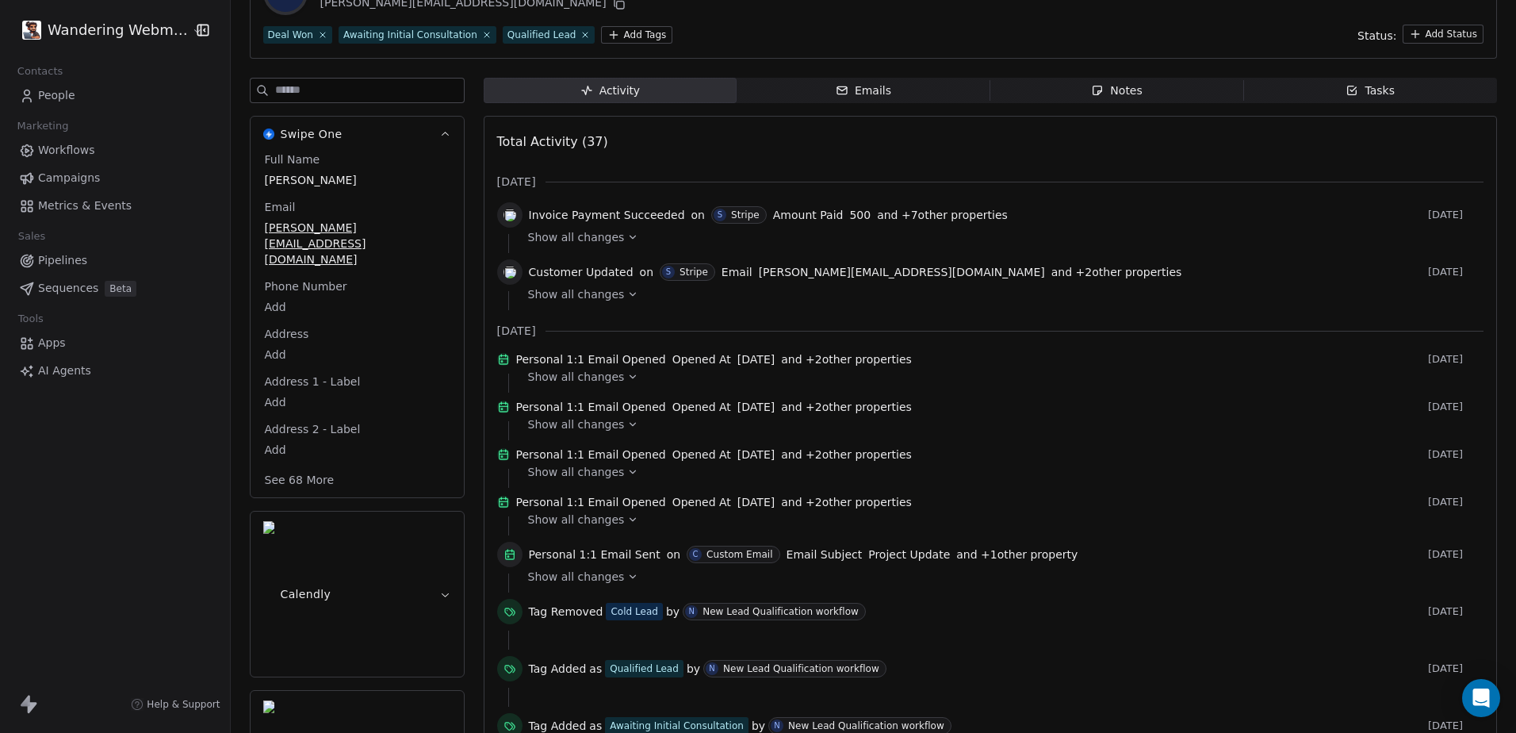
click at [61, 147] on span "Workflows" at bounding box center [66, 150] width 57 height 17
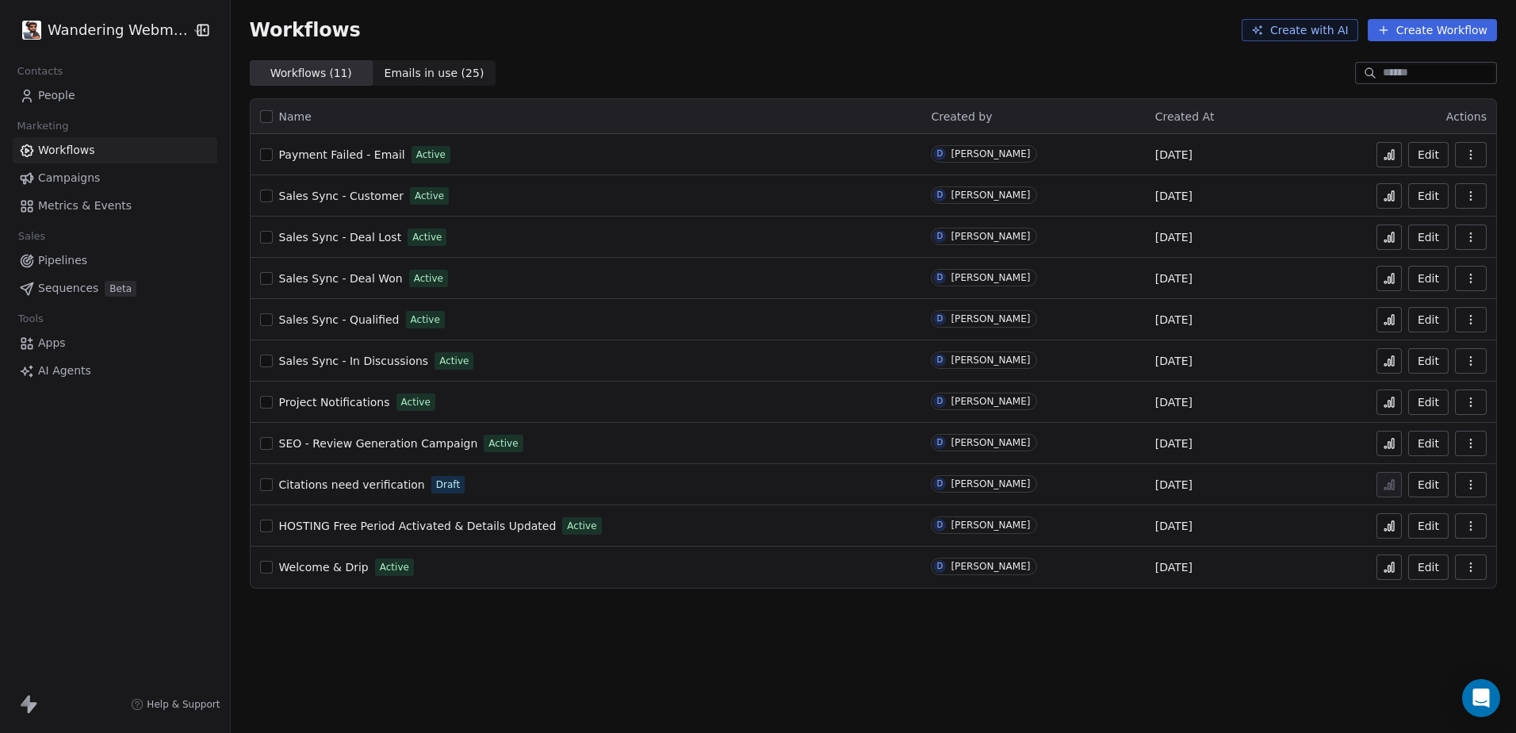
click at [50, 89] on span "People" at bounding box center [56, 95] width 37 height 17
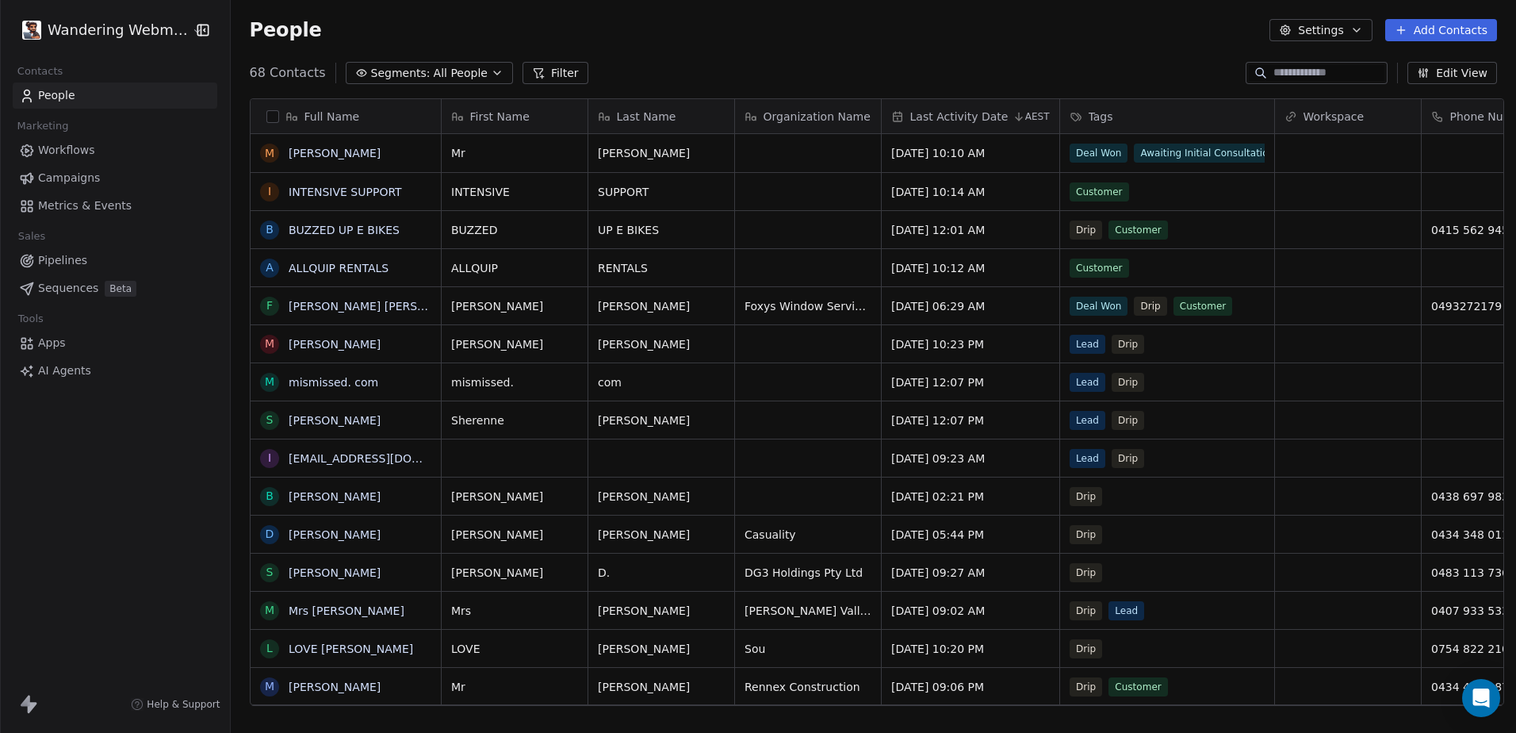
scroll to position [633, 1280]
click at [304, 156] on link "[PERSON_NAME]" at bounding box center [335, 153] width 92 height 13
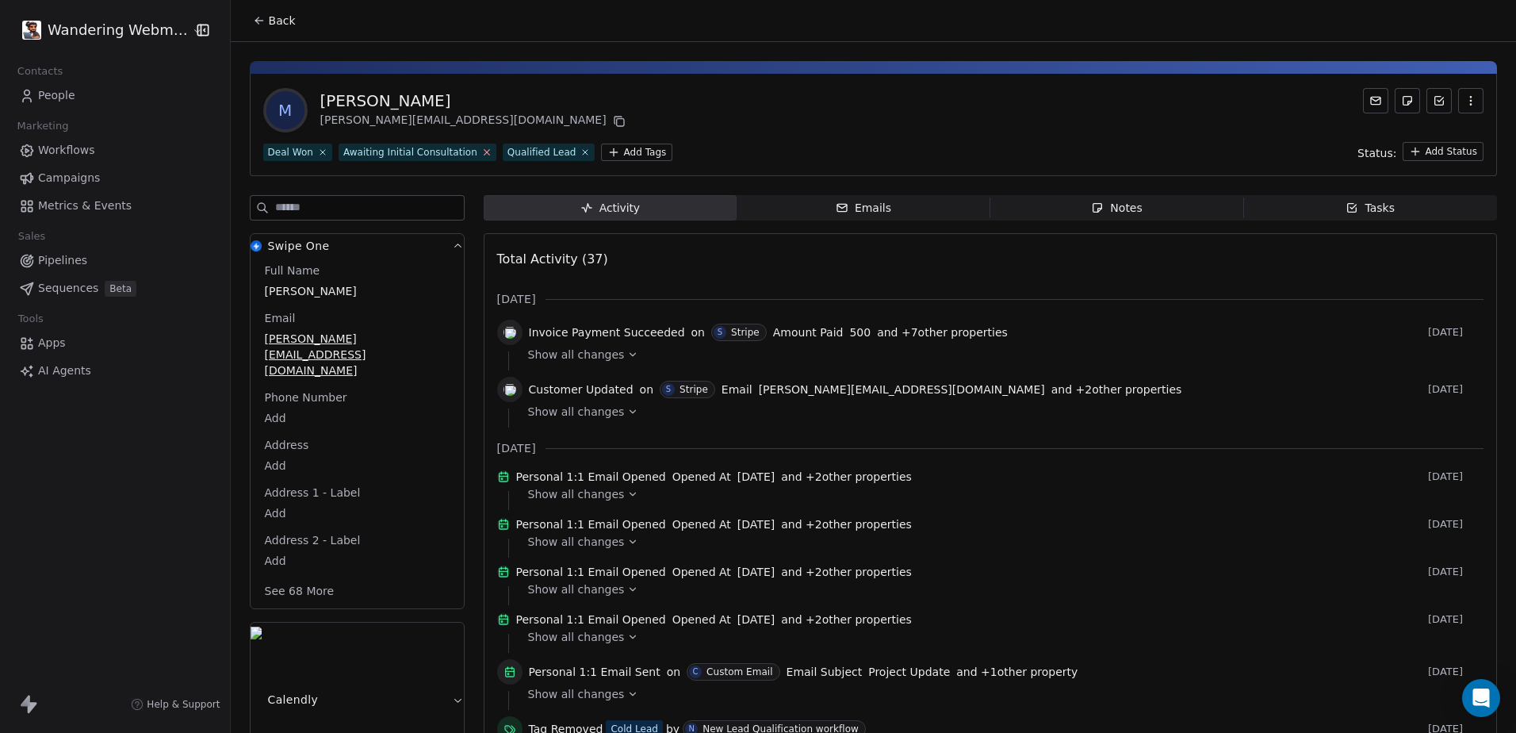
click at [481, 154] on icon at bounding box center [486, 152] width 10 height 10
click at [416, 151] on icon at bounding box center [421, 152] width 10 height 10
click at [380, 158] on html "Wandering Webmaster Contacts People Marketing Workflows Campaigns Metrics & Eve…" at bounding box center [758, 366] width 1516 height 733
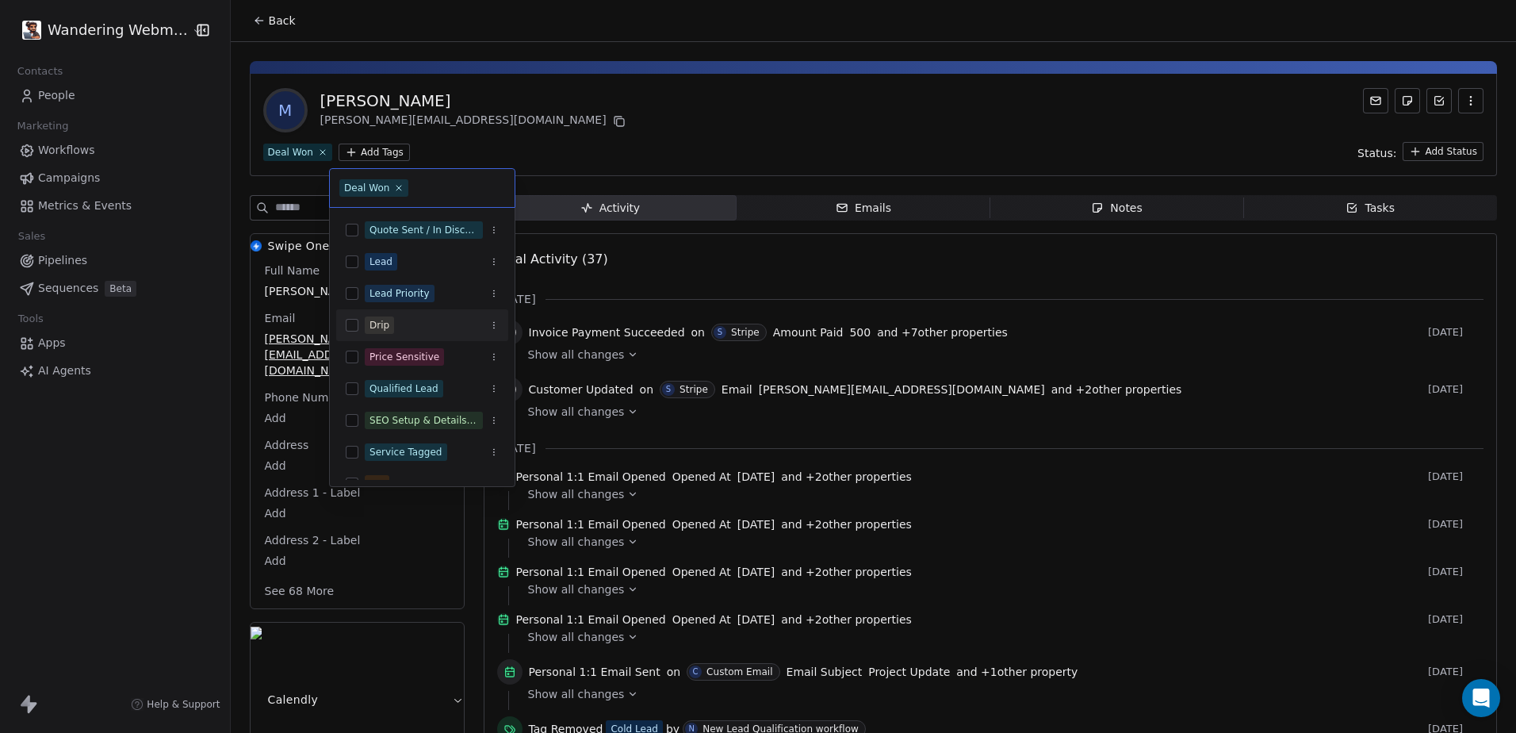
scroll to position [396, 0]
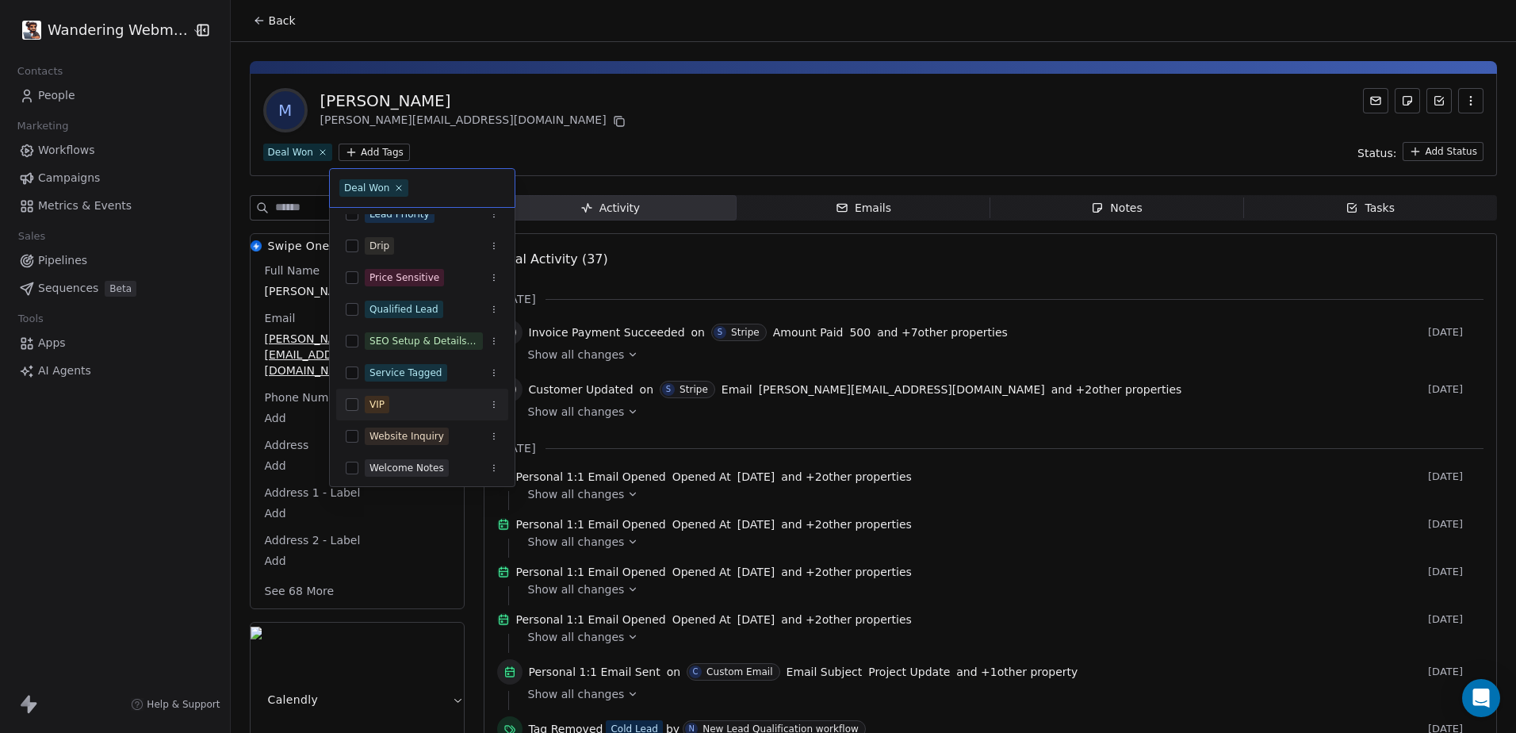
click at [346, 407] on button "Suggestions" at bounding box center [352, 404] width 13 height 13
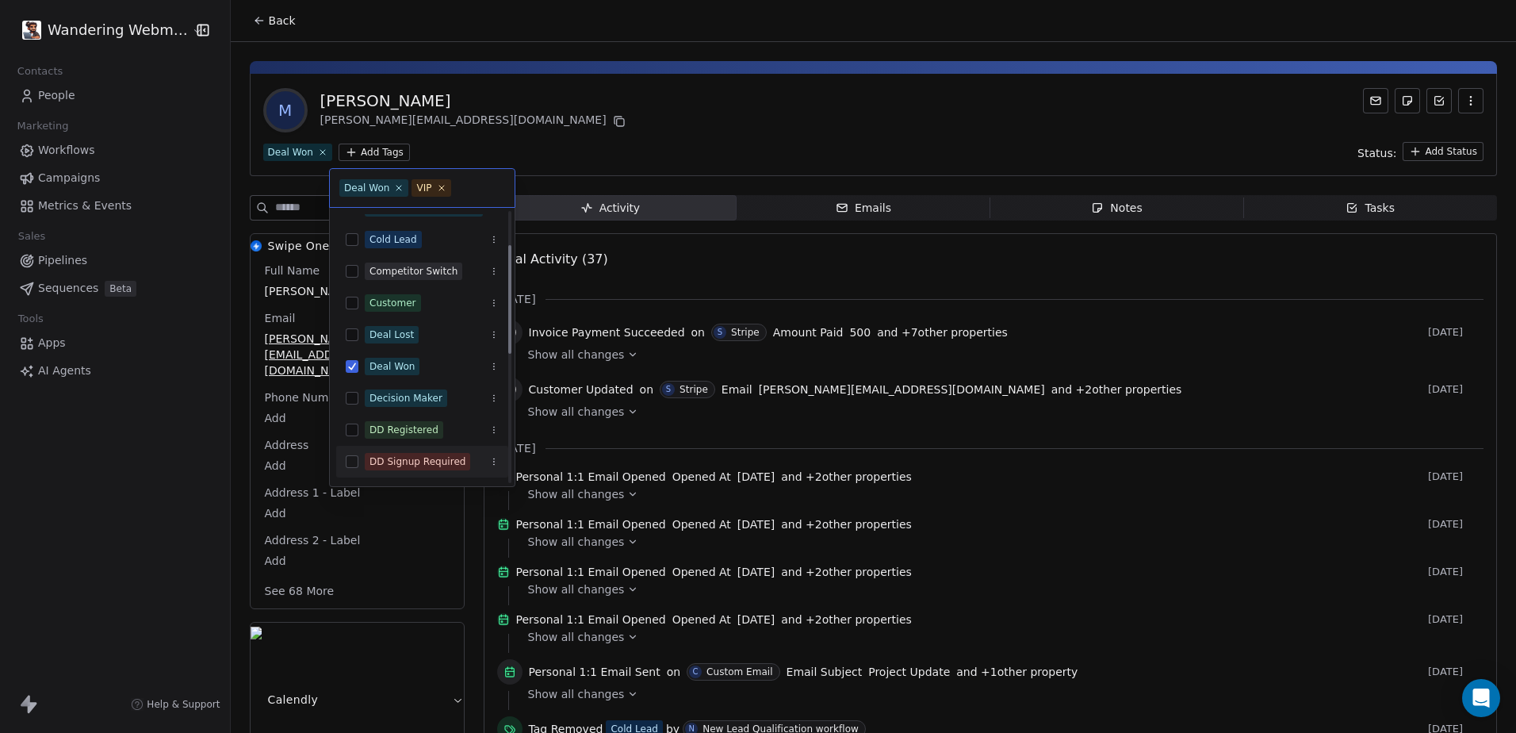
scroll to position [0, 0]
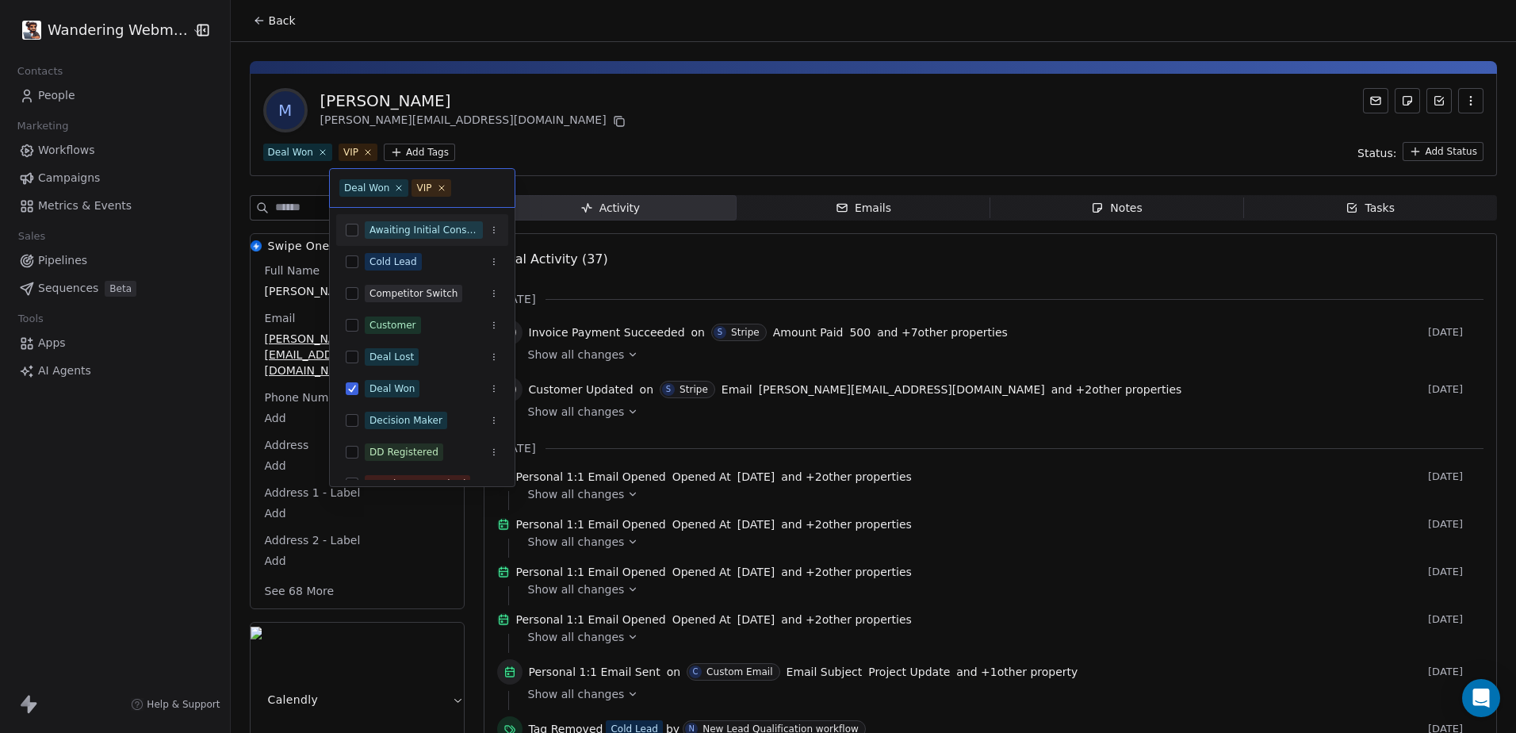
click at [498, 143] on html "Wandering Webmaster Contacts People Marketing Workflows Campaigns Metrics & Eve…" at bounding box center [758, 366] width 1516 height 733
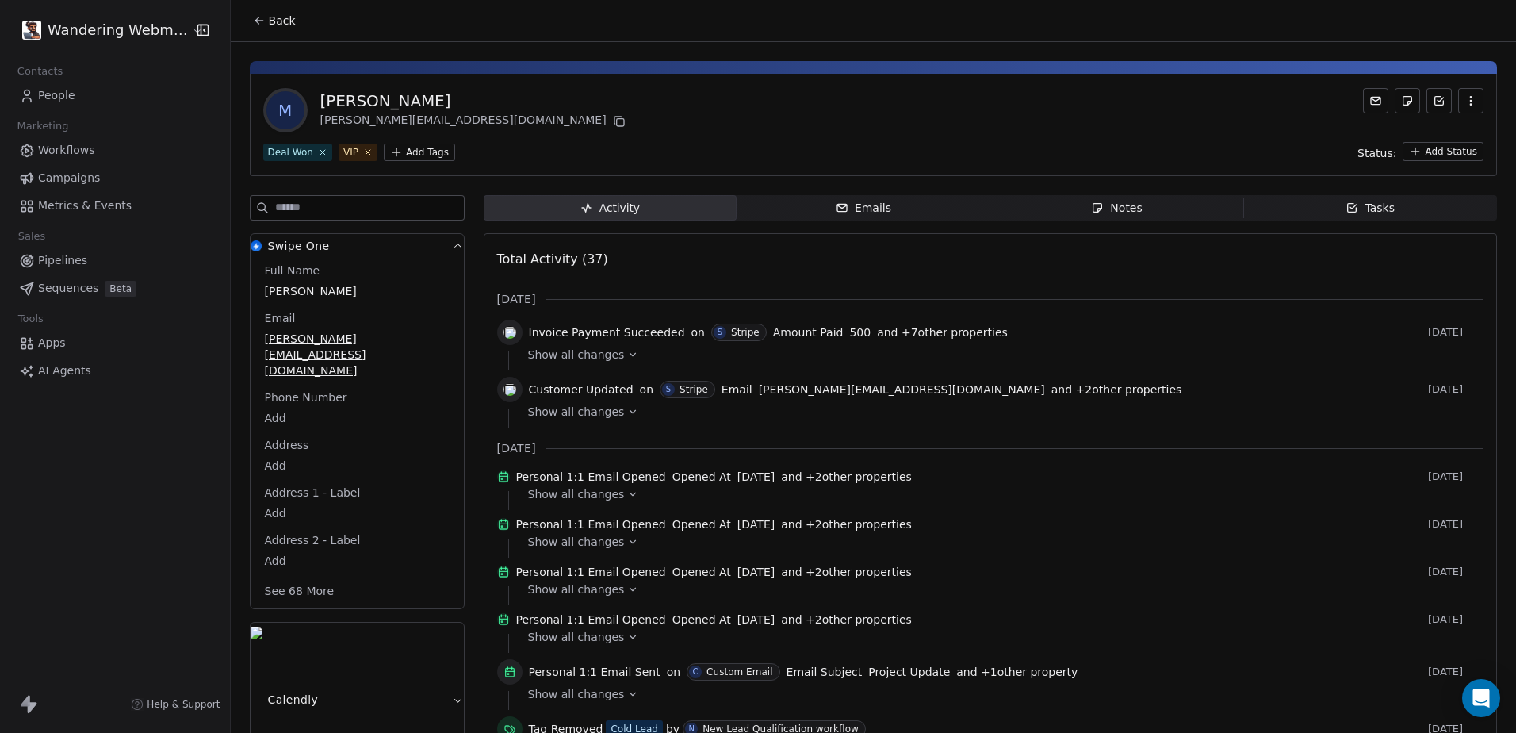
click at [51, 90] on span "People" at bounding box center [56, 95] width 37 height 17
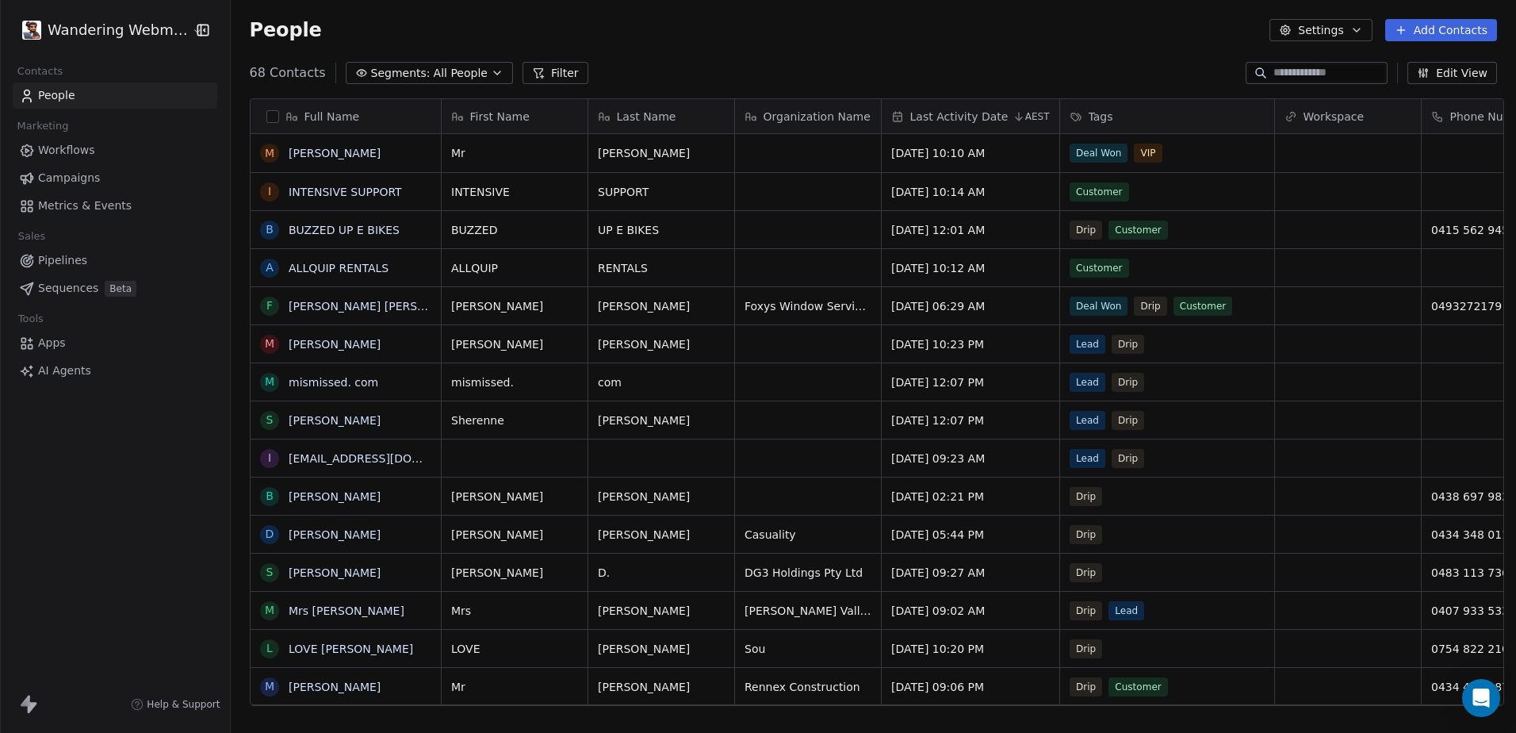
scroll to position [633, 1280]
click at [323, 192] on link "INTENSIVE SUPPORT" at bounding box center [345, 192] width 113 height 13
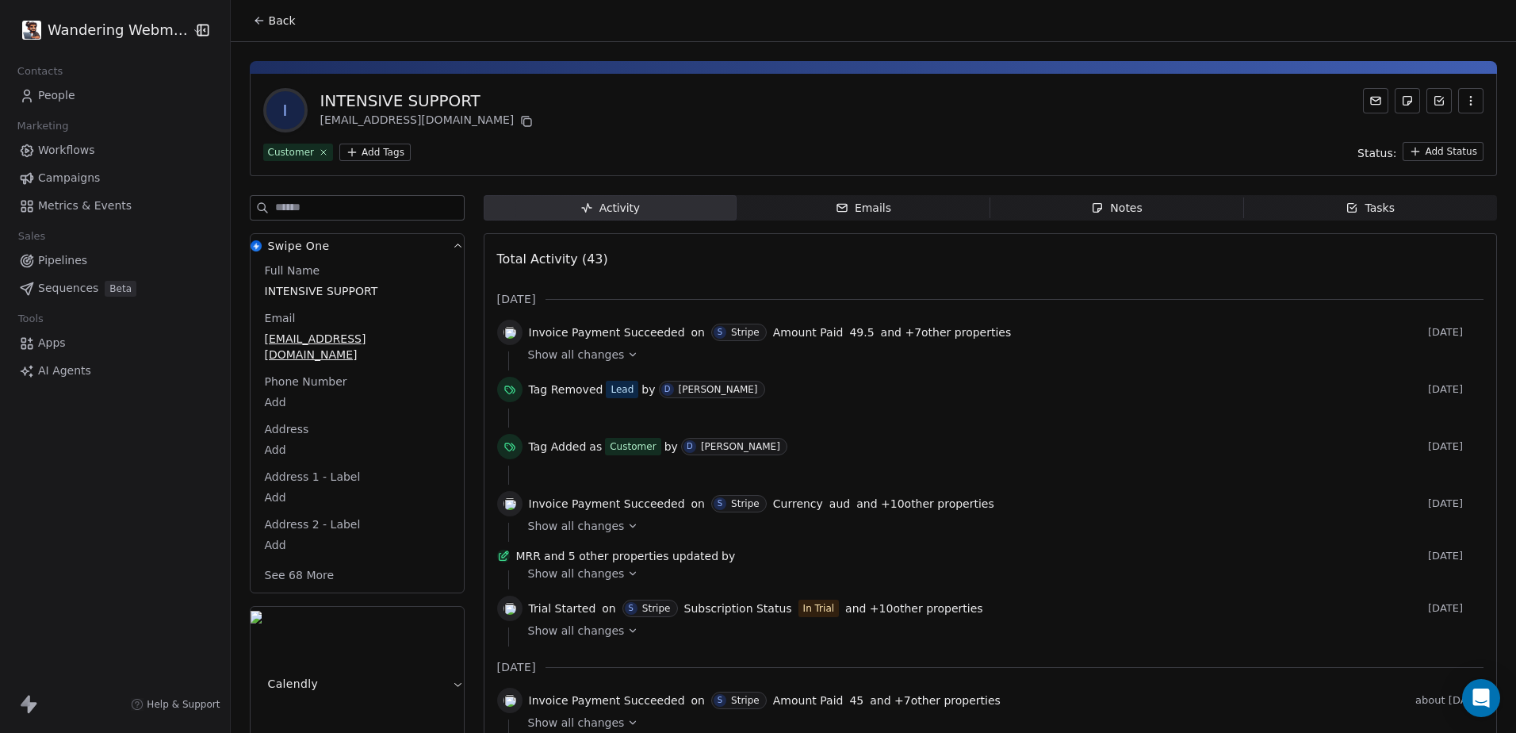
click at [63, 153] on span "Workflows" at bounding box center [66, 150] width 57 height 17
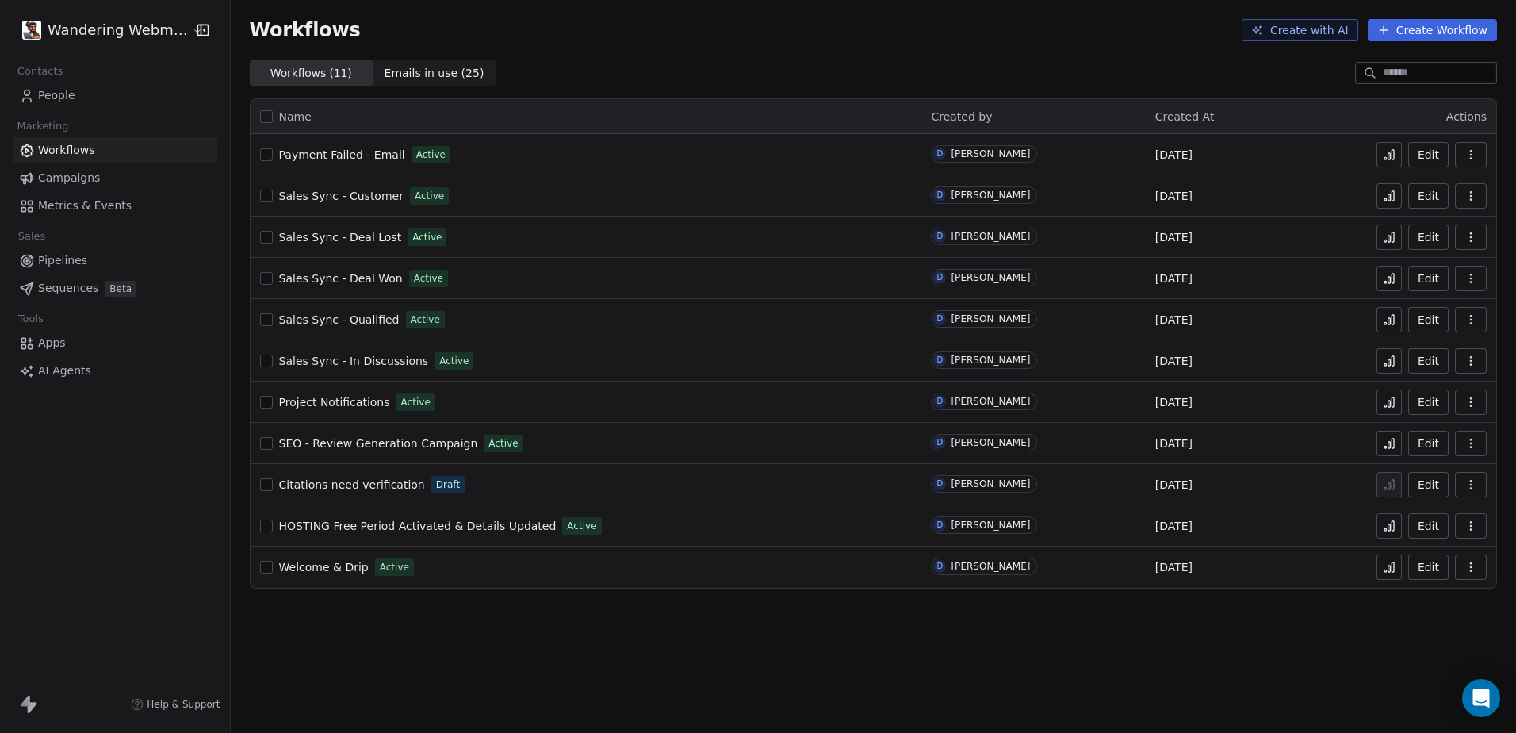
click at [312, 564] on span "Welcome & Drip" at bounding box center [324, 566] width 90 height 13
